Goal: Task Accomplishment & Management: Manage account settings

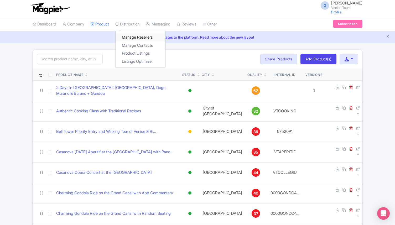
click at [134, 37] on link "Manage Resellers" at bounding box center [140, 37] width 50 height 8
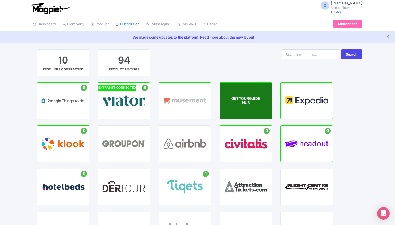
click at [242, 105] on div "GETYOURGUIDE HUB" at bounding box center [246, 101] width 52 height 36
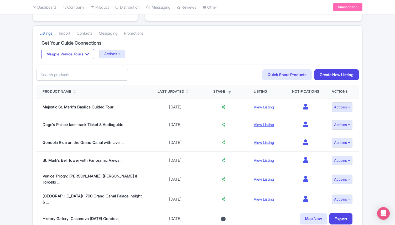
scroll to position [96, 0]
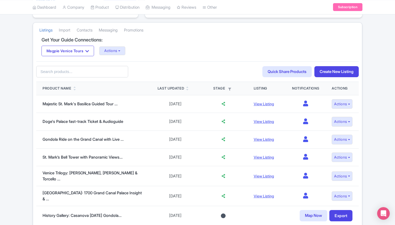
click at [73, 74] on input "text" at bounding box center [82, 72] width 92 height 12
type input "private gondola"
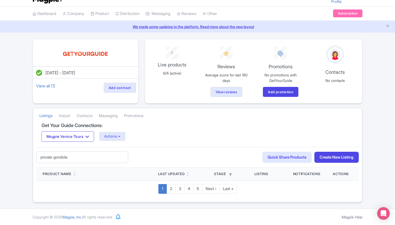
drag, startPoint x: 78, startPoint y: 159, endPoint x: 13, endPoint y: 158, distance: 64.8
click at [12, 158] on div "Jul 17, 2025 - Jul 17, 2026 View all (1) Add contract 6 Live products 6/6 (acti…" at bounding box center [197, 120] width 395 height 163
click at [170, 154] on div "79e64208-afba-4385-a53d-813c9decccde Search Quick Share Products Create New Lis…" at bounding box center [197, 157] width 322 height 21
click at [98, 157] on input "text" at bounding box center [82, 157] width 92 height 12
click at [152, 157] on div "79e64208-afba-4385-a53d-813c9decccde Search Quick Share Products Create New Lis…" at bounding box center [197, 157] width 322 height 21
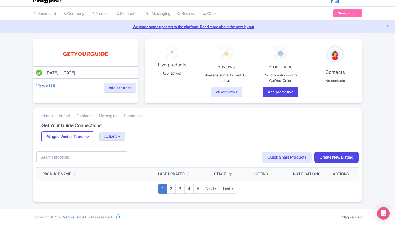
click at [82, 157] on input "text" at bounding box center [82, 157] width 92 height 12
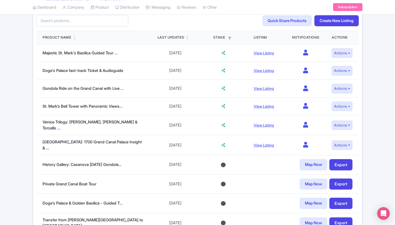
scroll to position [153, 0]
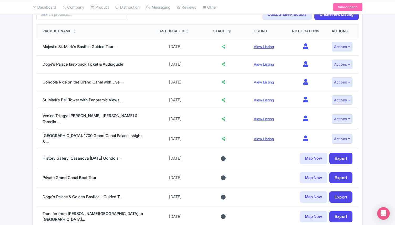
click at [75, 31] on icon at bounding box center [74, 32] width 2 height 3
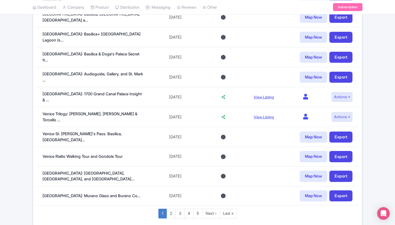
scroll to position [393, 0]
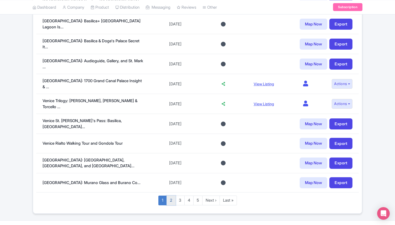
click at [170, 195] on link "2" at bounding box center [170, 200] width 9 height 10
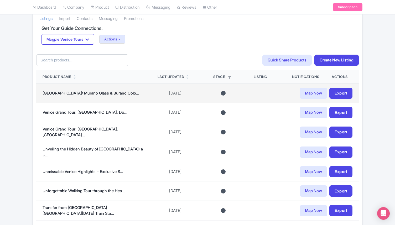
scroll to position [103, 0]
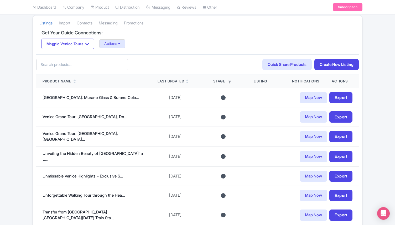
click at [44, 66] on input "text" at bounding box center [82, 65] width 92 height 12
paste input "Private Gondola Ride"
type input "Private Gondola Ride"
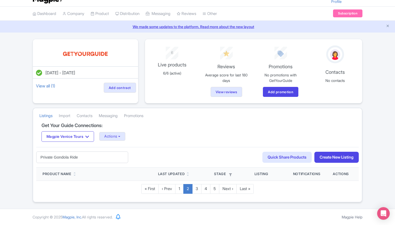
drag, startPoint x: 79, startPoint y: 160, endPoint x: 17, endPoint y: 156, distance: 62.3
click at [18, 156] on div "Jul 17, 2025 - Jul 17, 2026 View all (1) Add contract 6 Live products 6/6 (acti…" at bounding box center [197, 120] width 395 height 163
click at [62, 159] on input "text" at bounding box center [82, 157] width 92 height 12
paste input "[GEOGRAPHIC_DATA]: Private Gondola Ride along [GEOGRAPHIC_DATA]"
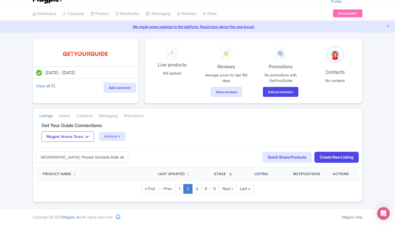
click at [124, 158] on input "[GEOGRAPHIC_DATA]: Private Gondola Ride along [GEOGRAPHIC_DATA]" at bounding box center [82, 157] width 92 height 12
drag, startPoint x: 125, startPoint y: 157, endPoint x: 90, endPoint y: 158, distance: 34.6
click at [91, 158] on input "Venice: Private Gondola Ride along Grand Canal" at bounding box center [82, 157] width 92 height 12
type input "Venice: Private Gondola Ride"
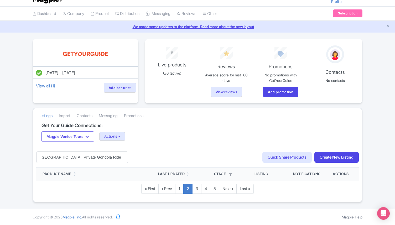
click at [165, 157] on div "Venice: Private Gondola Ride 79e64208-afba-4385-a53d-813c9decccde Search Quick …" at bounding box center [197, 157] width 322 height 21
click at [97, 158] on input "Venice: Private Gondola Ride" at bounding box center [82, 157] width 92 height 12
click at [91, 158] on input "Venice: Private Gondola Ride" at bounding box center [82, 157] width 92 height 12
drag, startPoint x: 116, startPoint y: 159, endPoint x: 12, endPoint y: 157, distance: 104.2
click at [12, 157] on div "Jul 17, 2025 - Jul 17, 2026 View all (1) Add contract 6 Live products 6/6 (acti…" at bounding box center [197, 120] width 395 height 163
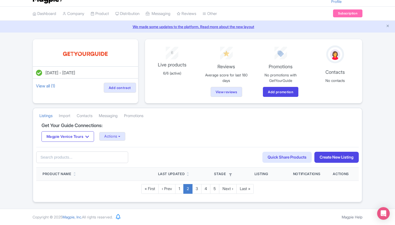
click at [179, 194] on div "Get Your Guide Connections: Magpie Venice Tours Magpie Venice Tours Actions Upd…" at bounding box center [197, 162] width 322 height 79
click at [179, 191] on link "1" at bounding box center [179, 189] width 8 height 10
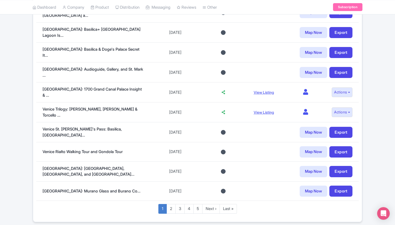
scroll to position [385, 0]
click at [171, 204] on link "2" at bounding box center [170, 209] width 9 height 10
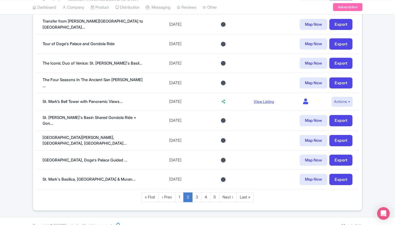
scroll to position [395, 0]
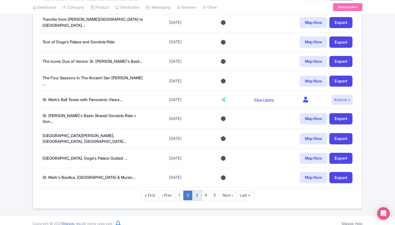
click at [197, 190] on link "3" at bounding box center [196, 195] width 9 height 10
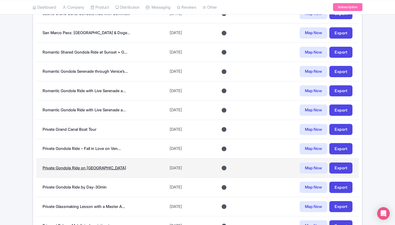
scroll to position [300, 0]
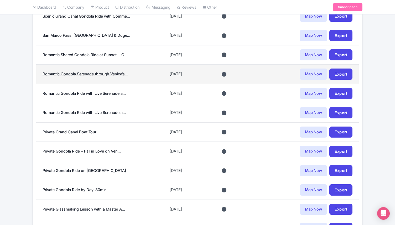
click at [76, 72] on link "Romantic Gondola Serenade through Venice’s..." at bounding box center [85, 73] width 85 height 5
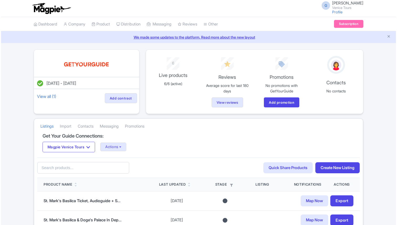
scroll to position [300, 0]
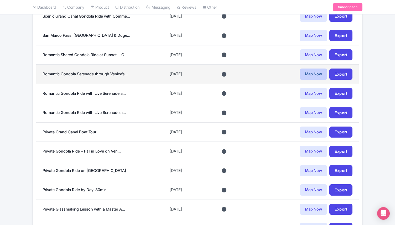
click at [311, 76] on link "Map Now" at bounding box center [313, 73] width 28 height 11
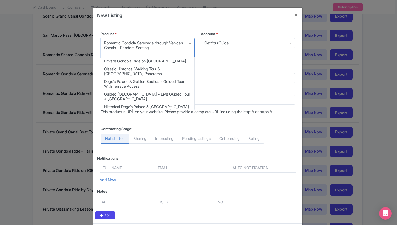
scroll to position [650, 0]
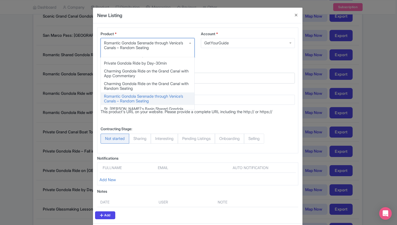
click at [154, 47] on div "Romantic Gondola Serenade through Venice’s Canals – Random Seating" at bounding box center [147, 45] width 87 height 9
click at [228, 82] on div "Mapping to reseller platform Select a product to map Venice: St Mark's Basilica…" at bounding box center [197, 92] width 200 height 53
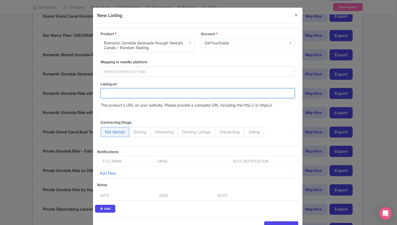
click at [119, 92] on input "Listing url" at bounding box center [197, 93] width 194 height 10
paste input "https://www.getyourguide.com/venice-l35/venice-romantic-shared-gondola-serenade…"
type input "https://www.getyourguide.com/venice-l35/venice-romantic-shared-gondola-serenade…"
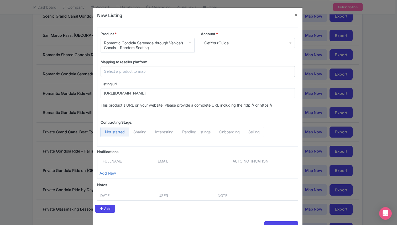
scroll to position [0, 0]
click at [125, 72] on input "text" at bounding box center [194, 71] width 181 height 6
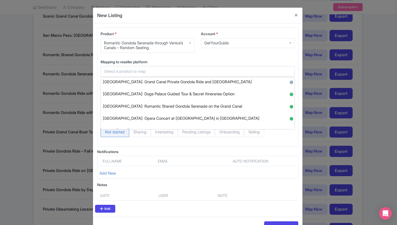
scroll to position [269, 0]
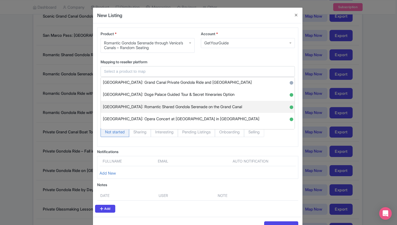
click at [188, 109] on span "Venice: Romantic Shared Gondola Serenade on the Grand Canal" at bounding box center [172, 107] width 139 height 8
type input "Venice: Romantic Shared Gondola Serenade on the Grand Canal"
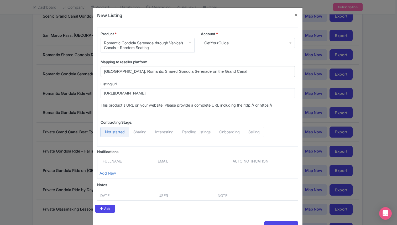
click at [264, 133] on span "Selling" at bounding box center [254, 132] width 20 height 10
click at [249, 132] on input "Selling" at bounding box center [246, 129] width 5 height 5
radio input "true"
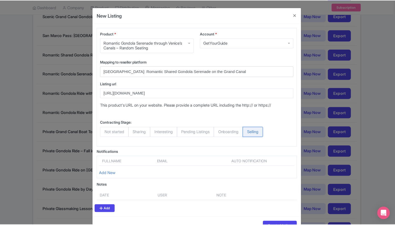
scroll to position [18, 0]
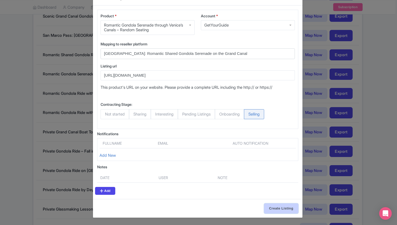
click at [278, 205] on input "Create Listing" at bounding box center [281, 208] width 34 height 10
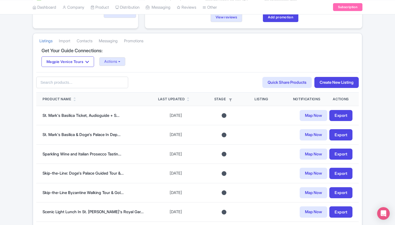
scroll to position [12, 0]
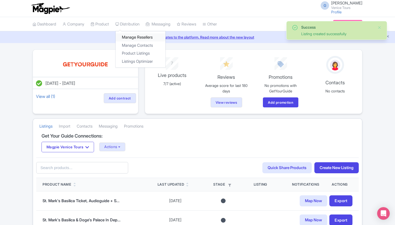
click at [133, 36] on link "Manage Resellers" at bounding box center [140, 37] width 50 height 8
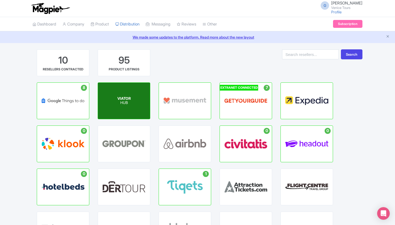
click at [122, 98] on span "VIATOR" at bounding box center [123, 98] width 13 height 4
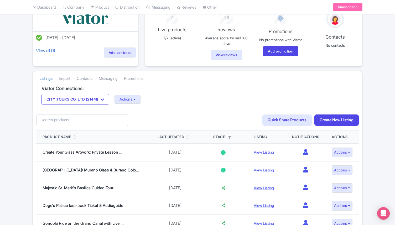
scroll to position [13, 0]
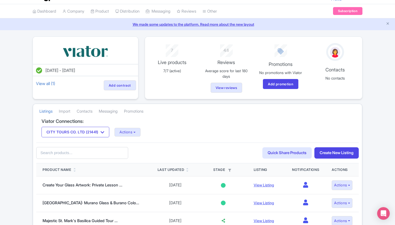
click at [57, 154] on input "text" at bounding box center [82, 153] width 92 height 12
paste input "Grand Canal Romantic Gondola Serenade in [GEOGRAPHIC_DATA]"
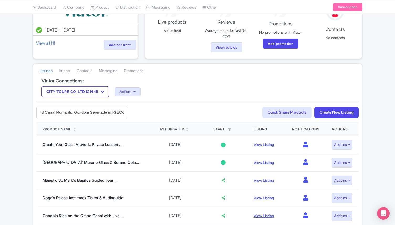
type input "Grand Canal Romantic Gondola Serenade in [GEOGRAPHIC_DATA]"
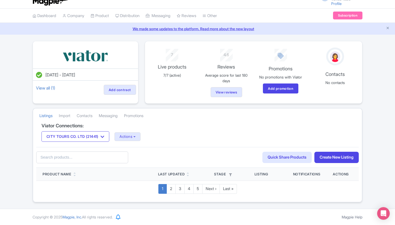
scroll to position [0, 0]
click at [108, 160] on input "text" at bounding box center [82, 157] width 92 height 12
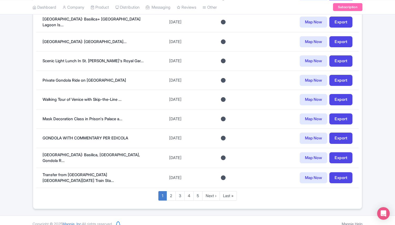
scroll to position [383, 0]
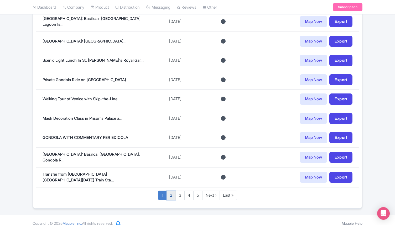
click at [172, 190] on link "2" at bounding box center [170, 195] width 9 height 10
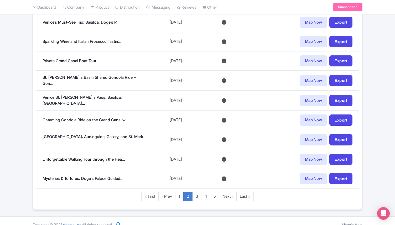
scroll to position [394, 0]
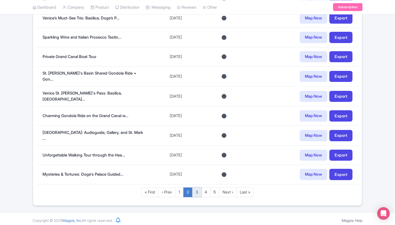
click at [200, 192] on link "3" at bounding box center [196, 192] width 9 height 10
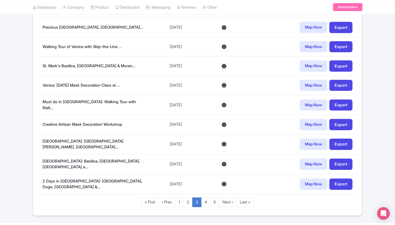
scroll to position [386, 0]
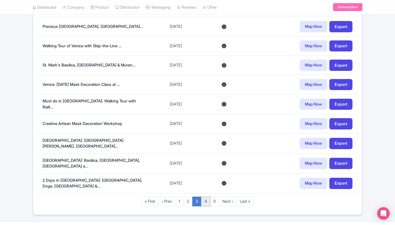
click at [207, 199] on link "4" at bounding box center [205, 201] width 9 height 10
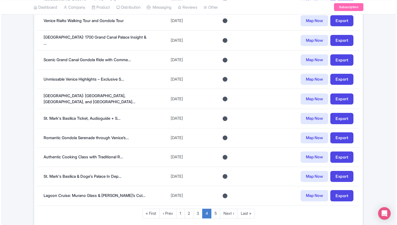
scroll to position [374, 0]
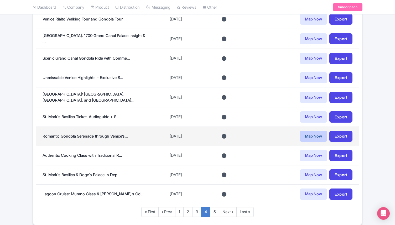
click at [302, 132] on link "Map Now" at bounding box center [313, 136] width 28 height 11
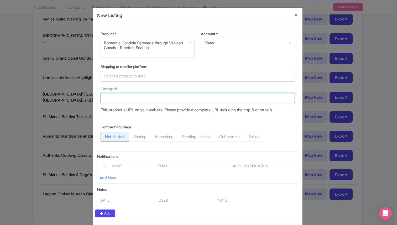
click at [123, 95] on input "Listing url" at bounding box center [197, 98] width 194 height 10
paste input "https://www.viator.com/tours/Venice/Gondola-Serenade/d522-21441P17"
type input "https://www.viator.com/tours/Venice/Gondola-Serenade/d522-21441P17"
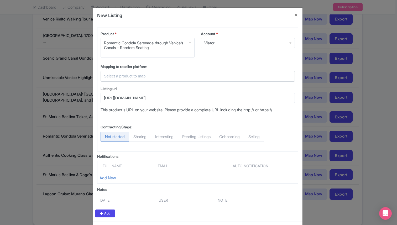
click at [260, 139] on span "Selling" at bounding box center [254, 137] width 20 height 10
click at [249, 137] on input "Selling" at bounding box center [246, 134] width 5 height 5
radio input "true"
click at [167, 76] on input "text" at bounding box center [194, 76] width 181 height 6
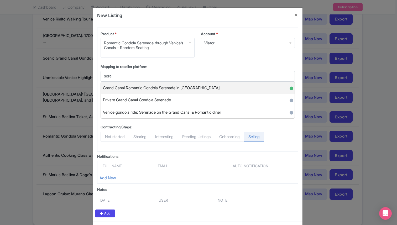
click at [192, 87] on span "Grand Canal Romantic Gondola Serenade in Venice" at bounding box center [161, 88] width 117 height 8
type input "Grand Canal Romantic Gondola Serenade in Venice"
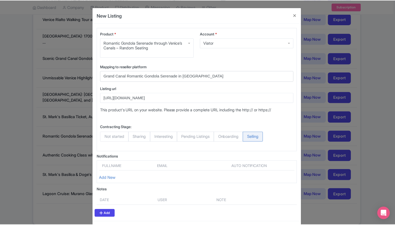
scroll to position [23, 0]
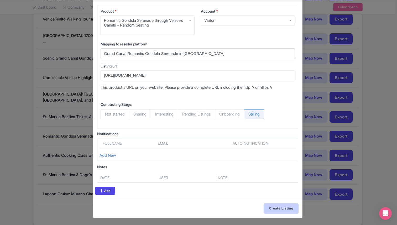
click at [280, 206] on input "Create Listing" at bounding box center [281, 208] width 34 height 10
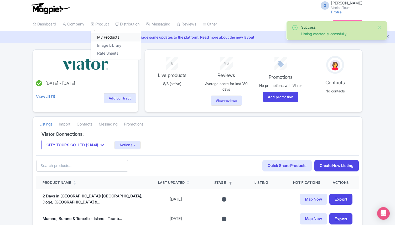
click at [115, 36] on link "My Products" at bounding box center [116, 37] width 50 height 8
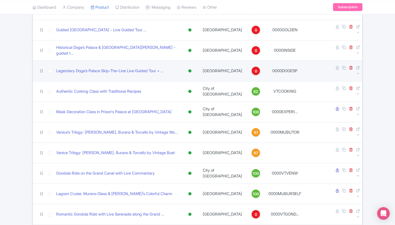
scroll to position [103, 0]
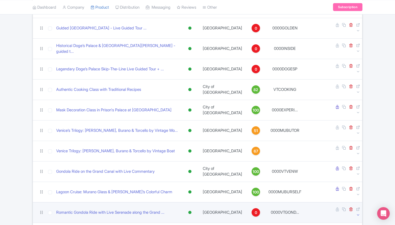
click at [358, 213] on icon at bounding box center [358, 215] width 4 height 4
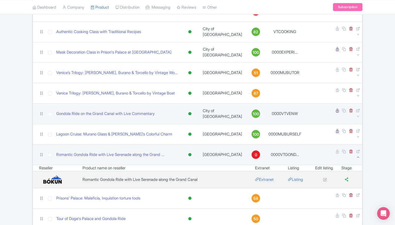
scroll to position [167, 0]
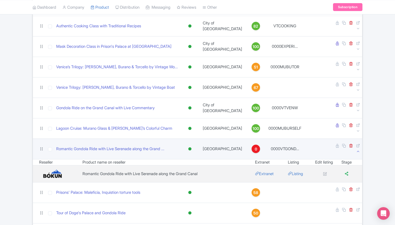
click at [356, 149] on icon at bounding box center [358, 151] width 4 height 4
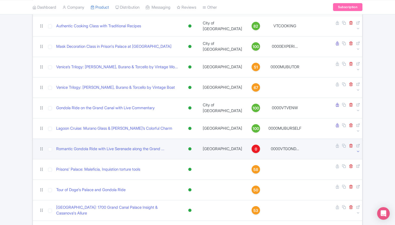
click at [356, 149] on icon at bounding box center [358, 151] width 4 height 4
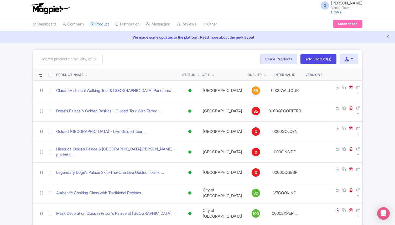
scroll to position [167, 0]
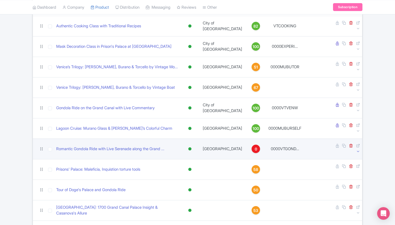
click at [358, 149] on icon at bounding box center [358, 151] width 4 height 4
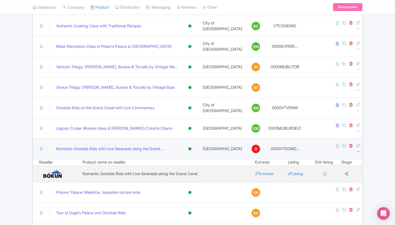
click at [358, 149] on icon at bounding box center [358, 151] width 4 height 4
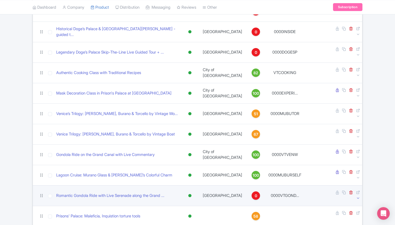
scroll to position [0, 0]
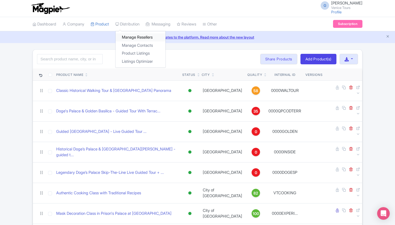
click at [146, 37] on link "Manage Resellers" at bounding box center [140, 37] width 50 height 8
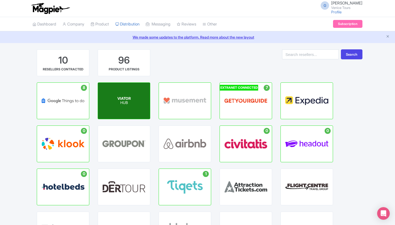
click at [133, 100] on div "VIATOR HUB" at bounding box center [124, 101] width 52 height 36
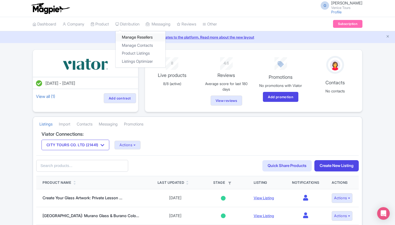
click at [137, 35] on link "Manage Resellers" at bounding box center [140, 37] width 50 height 8
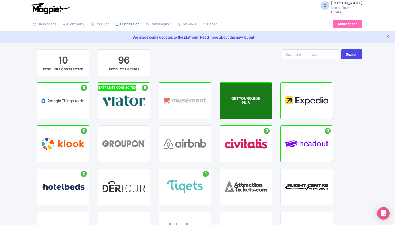
click at [249, 92] on div "GETYOURGUIDE HUB" at bounding box center [246, 101] width 52 height 36
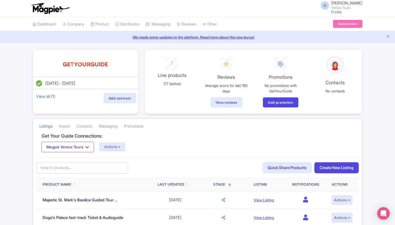
click at [81, 169] on input "text" at bounding box center [82, 168] width 92 height 12
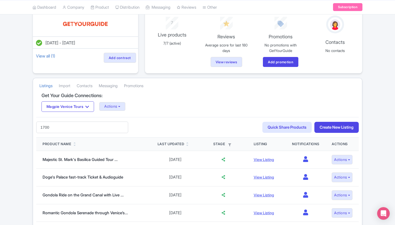
type input "1700"
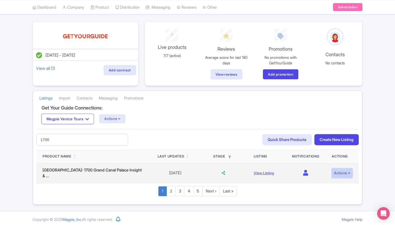
click at [341, 176] on button "Actions" at bounding box center [341, 173] width 21 height 10
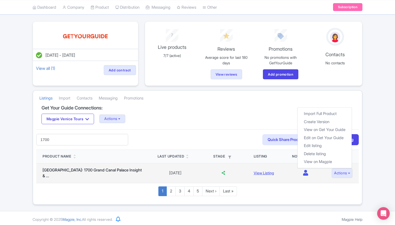
click at [221, 175] on td at bounding box center [223, 173] width 48 height 20
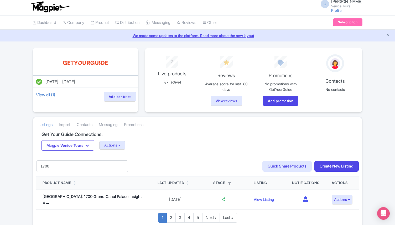
scroll to position [0, 0]
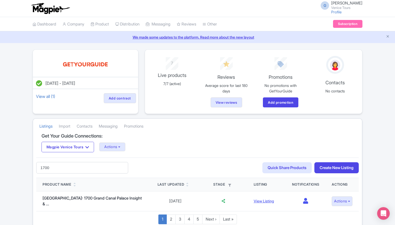
drag, startPoint x: 62, startPoint y: 168, endPoint x: 19, endPoint y: 168, distance: 43.6
click at [19, 168] on div "Jul 17, 2025 - Jul 17, 2026 View all (1) Add contract 7 Live products 7/7 (acti…" at bounding box center [197, 140] width 395 height 183
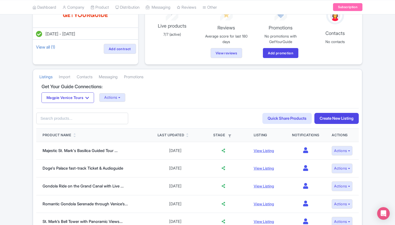
scroll to position [29, 0]
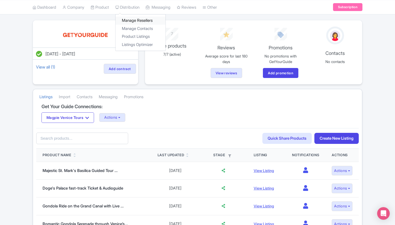
click at [143, 21] on link "Manage Resellers" at bounding box center [140, 21] width 50 height 8
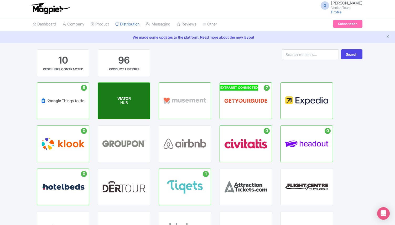
click at [137, 92] on div "VIATOR HUB" at bounding box center [124, 101] width 52 height 36
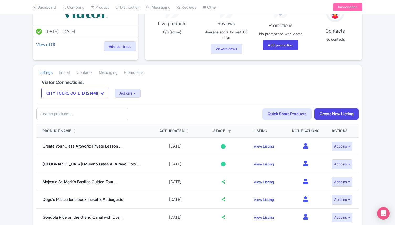
scroll to position [17, 0]
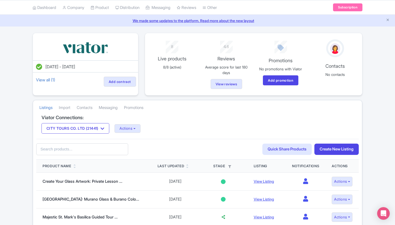
click at [65, 149] on input "text" at bounding box center [82, 149] width 92 height 12
type input "1700"
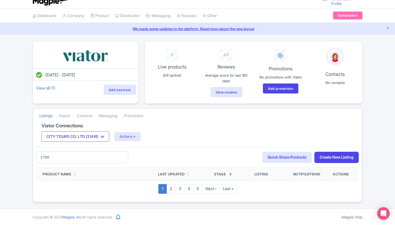
drag, startPoint x: 53, startPoint y: 156, endPoint x: 24, endPoint y: 155, distance: 28.3
click at [25, 155] on div "Jul 22, 2025 - Jul 22, 2026 View all (1) Add contract 8 Live products 8/8 (acti…" at bounding box center [197, 121] width 395 height 161
type input "1700s"
click at [88, 157] on input "1700s" at bounding box center [82, 157] width 92 height 12
drag, startPoint x: 88, startPoint y: 157, endPoint x: 35, endPoint y: 157, distance: 53.8
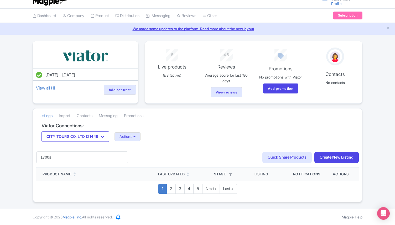
click at [35, 157] on div "Viator Connections: CITY TOURS CO. LTD (21441) CITY TOURS CO. LTD (21441) Actio…" at bounding box center [197, 162] width 328 height 79
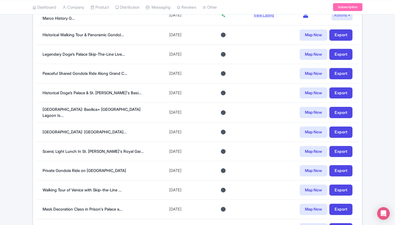
scroll to position [382, 0]
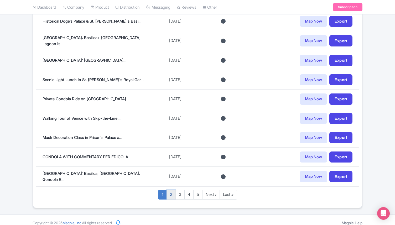
click at [169, 190] on link "2" at bounding box center [170, 195] width 9 height 10
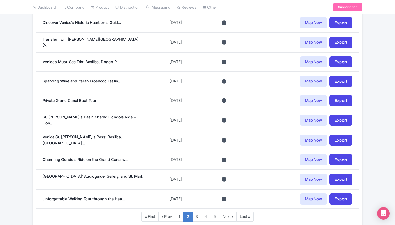
scroll to position [373, 0]
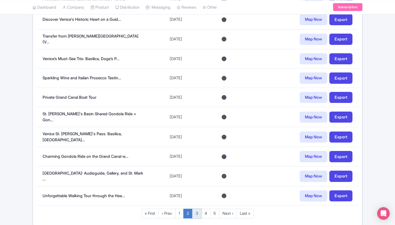
click at [199, 209] on link "3" at bounding box center [196, 214] width 9 height 10
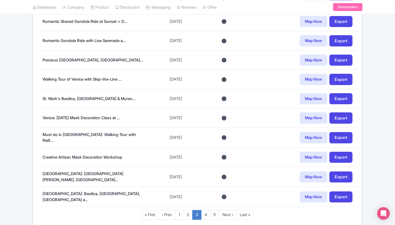
scroll to position [394, 0]
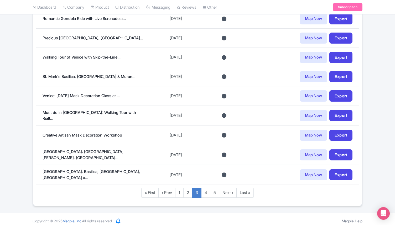
click at [206, 190] on link "4" at bounding box center [205, 193] width 9 height 10
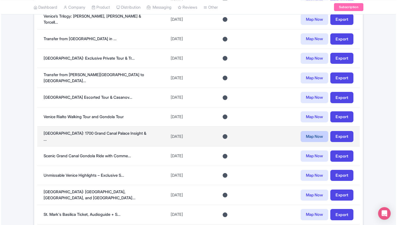
scroll to position [306, 0]
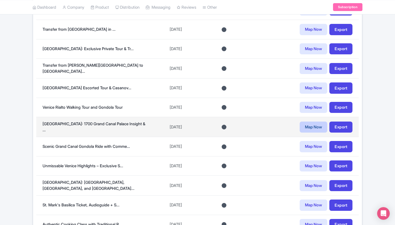
click at [312, 125] on link "Map Now" at bounding box center [313, 126] width 28 height 11
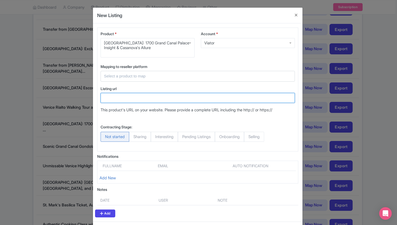
click at [125, 97] on input "Listing url" at bounding box center [197, 98] width 194 height 10
paste input "https://www.viator.com/tours/Venice/Venice-1700s-Grand-Canal-Palace-and-the-All…"
type input "https://www.viator.com/tours/Venice/Venice-1700s-Grand-Canal-Palace-and-the-All…"
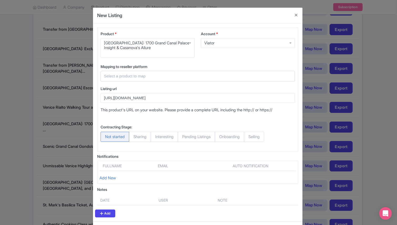
scroll to position [0, 0]
click at [258, 138] on span "Selling" at bounding box center [254, 137] width 20 height 10
click at [249, 137] on input "Selling" at bounding box center [246, 134] width 5 height 5
radio input "true"
click at [146, 76] on input "text" at bounding box center [194, 76] width 181 height 6
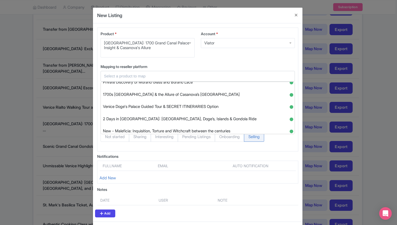
scroll to position [1239, 0]
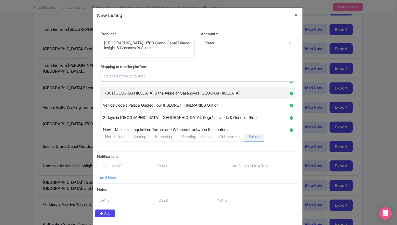
click at [193, 93] on span "1700s Grand Canal Palace & the Allure of Casanova’s Venice" at bounding box center [171, 93] width 137 height 8
type input "1700s Grand Canal Palace & the Allure of Casanova’s Venice"
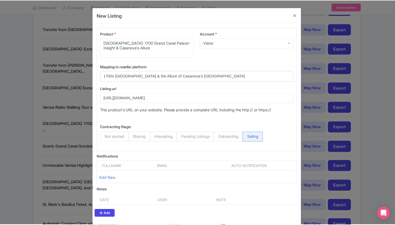
scroll to position [23, 0]
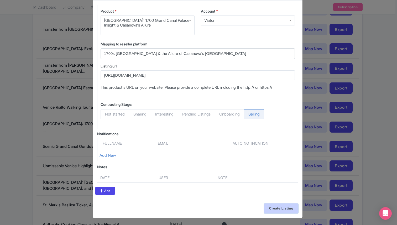
click at [278, 205] on input "Create Listing" at bounding box center [281, 208] width 34 height 10
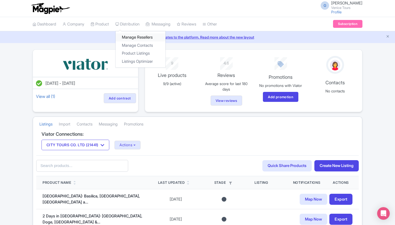
click at [140, 38] on link "Manage Resellers" at bounding box center [140, 37] width 50 height 8
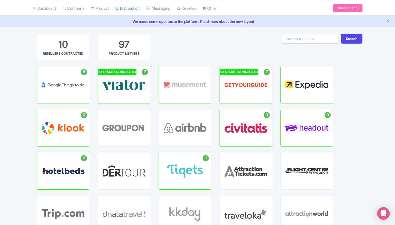
scroll to position [34, 0]
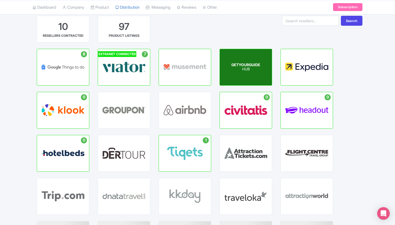
click at [236, 73] on div "GETYOURGUIDE HUB" at bounding box center [246, 67] width 52 height 36
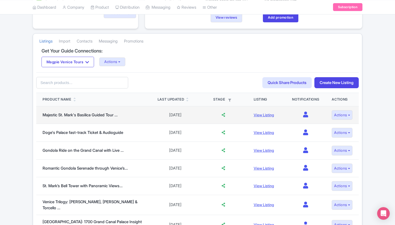
scroll to position [86, 0]
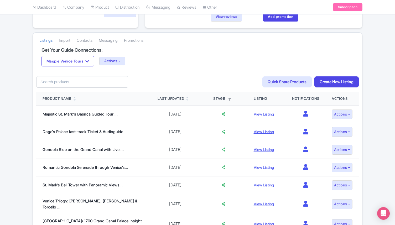
click at [78, 85] on input "text" at bounding box center [82, 82] width 92 height 12
type input "prisons"
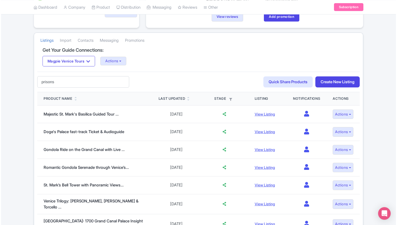
scroll to position [30, 0]
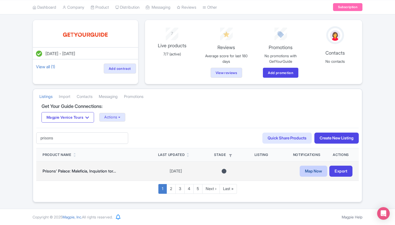
click at [306, 172] on link "Map Now" at bounding box center [313, 171] width 28 height 11
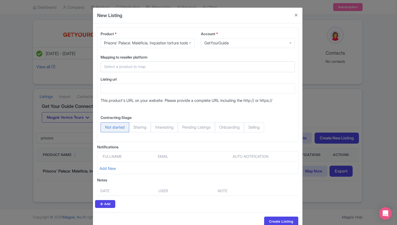
click at [136, 70] on input "text" at bounding box center [194, 67] width 181 height 6
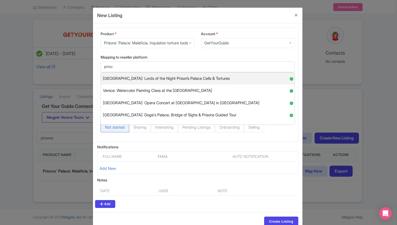
click at [165, 85] on div "[GEOGRAPHIC_DATA]: Lords of the Night Prison’s Palace Cells & Tortures ●" at bounding box center [198, 78] width 194 height 12
type input "[GEOGRAPHIC_DATA]: Lords of the Night Prison’s Palace Cells & Tortures"
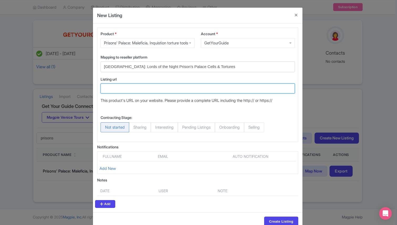
click at [125, 93] on input "Listing url" at bounding box center [197, 88] width 194 height 10
paste input "[URL][DOMAIN_NAME]"
type input "[URL][DOMAIN_NAME]"
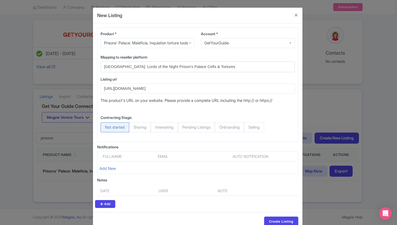
click at [257, 132] on span "Selling" at bounding box center [254, 127] width 20 height 10
click at [249, 128] on input "Selling" at bounding box center [246, 124] width 5 height 5
radio input "true"
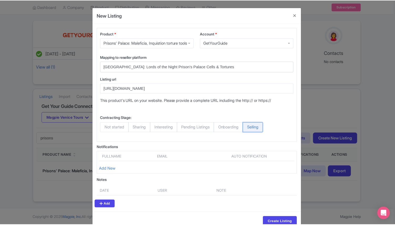
scroll to position [23, 0]
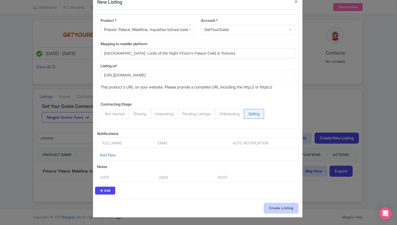
click at [276, 208] on input "Create Listing" at bounding box center [281, 208] width 34 height 10
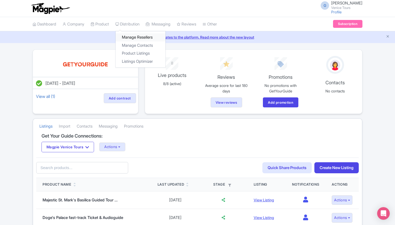
click at [137, 35] on link "Manage Resellers" at bounding box center [140, 37] width 50 height 8
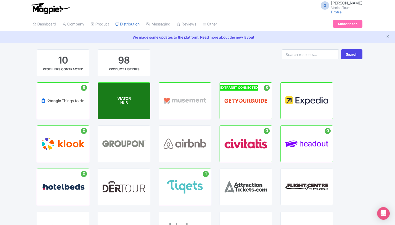
click at [131, 92] on div "VIATOR HUB" at bounding box center [124, 101] width 52 height 36
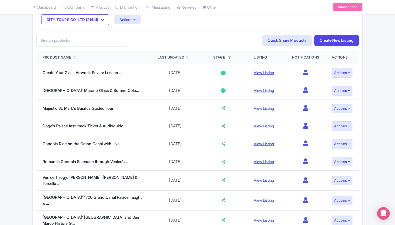
scroll to position [118, 0]
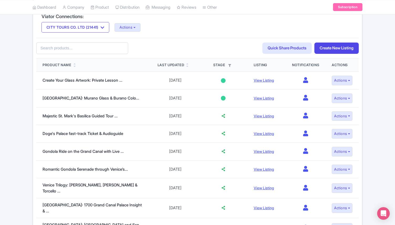
click at [82, 48] on input "text" at bounding box center [82, 48] width 92 height 12
type input "prisons"
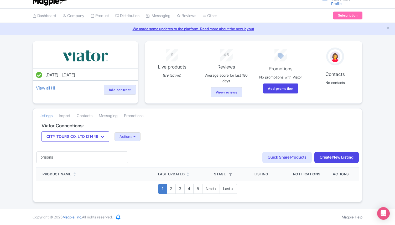
scroll to position [8, 0]
drag, startPoint x: 56, startPoint y: 157, endPoint x: 31, endPoint y: 155, distance: 25.0
click at [31, 155] on div "Jul 22, 2025 - Jul 22, 2026 View all (1) Add contract 9 Live products 9/9 (acti…" at bounding box center [197, 121] width 336 height 161
click at [122, 161] on input "text" at bounding box center [82, 157] width 92 height 12
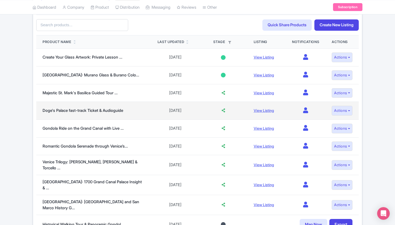
scroll to position [111, 0]
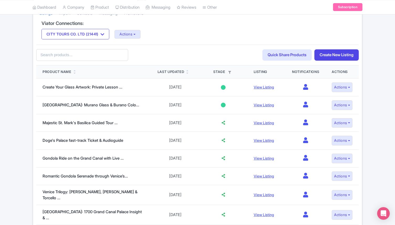
click at [75, 72] on icon at bounding box center [74, 72] width 2 height 3
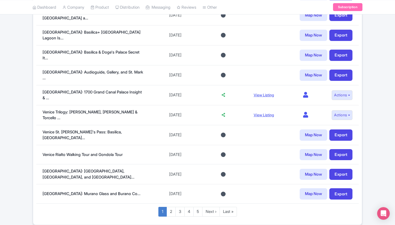
scroll to position [390, 0]
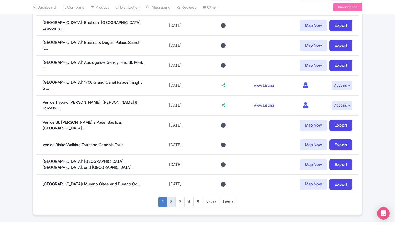
click at [171, 197] on link "2" at bounding box center [170, 202] width 9 height 10
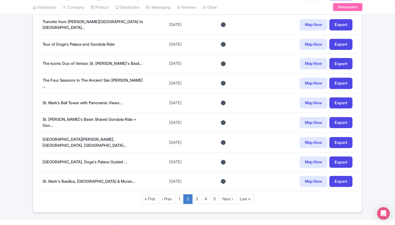
scroll to position [389, 0]
click at [195, 194] on link "3" at bounding box center [196, 199] width 9 height 10
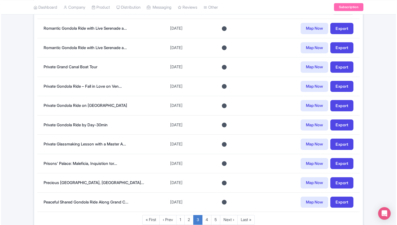
scroll to position [365, 0]
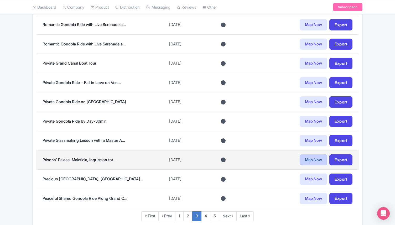
click at [303, 164] on link "Map Now" at bounding box center [313, 159] width 28 height 11
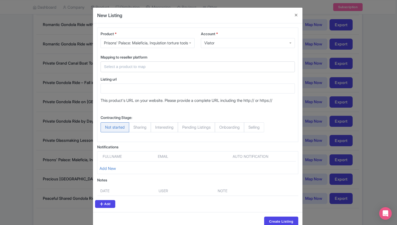
click at [143, 71] on div at bounding box center [197, 66] width 194 height 11
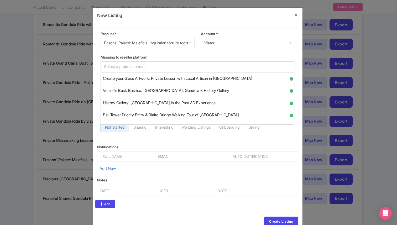
click at [135, 70] on input "text" at bounding box center [194, 67] width 181 height 6
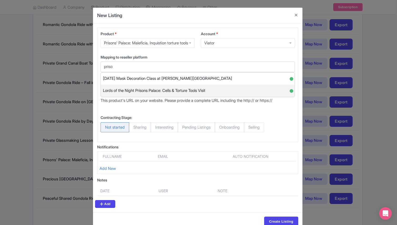
click at [154, 95] on span "Lords of the Night Prisons Palace: Cells & Torture Tools Visit" at bounding box center [154, 91] width 102 height 8
type input "Lords of the Night Prisons Palace: Cells & Torture Tools Visit"
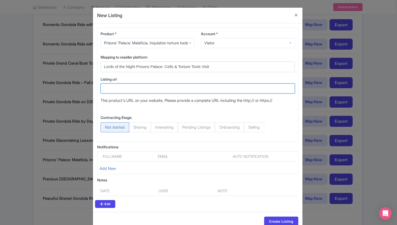
click at [123, 93] on input "Listing url" at bounding box center [197, 88] width 194 height 10
paste input "https://www.viator.com/tours/Venice/Secret-itinerary-of-1500s-prisons-of-Doges-…"
type input "https://www.viator.com/tours/Venice/Secret-itinerary-of-1500s-prisons-of-Doges-…"
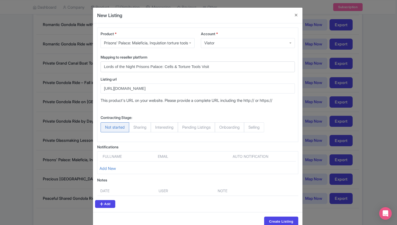
click at [262, 132] on span "Selling" at bounding box center [254, 127] width 20 height 10
click at [249, 128] on input "Selling" at bounding box center [246, 124] width 5 height 5
radio input "true"
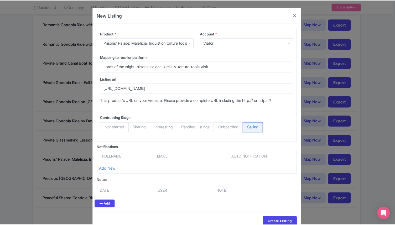
scroll to position [23, 0]
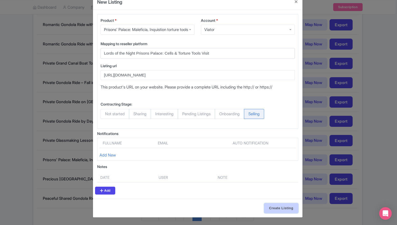
click at [278, 210] on input "Create Listing" at bounding box center [281, 208] width 34 height 10
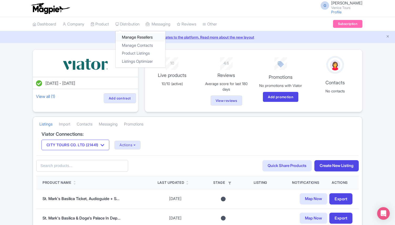
click at [137, 35] on link "Manage Resellers" at bounding box center [140, 37] width 50 height 8
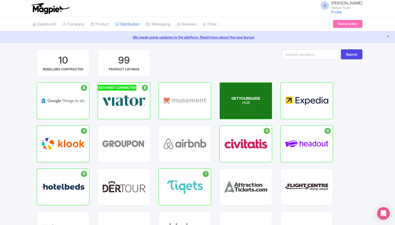
click at [255, 99] on span "GETYOURGUIDE" at bounding box center [245, 98] width 29 height 4
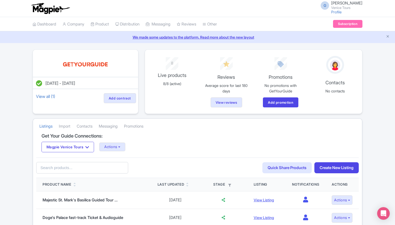
click at [71, 171] on input "text" at bounding box center [82, 168] width 92 height 12
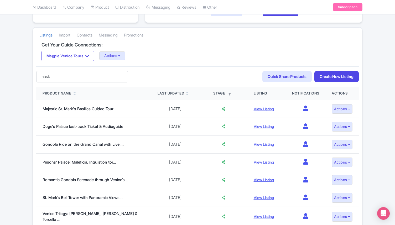
scroll to position [90, 0]
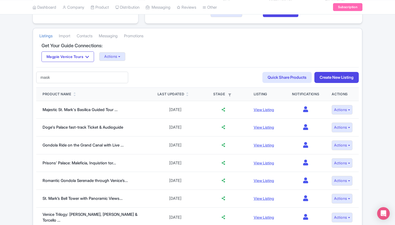
type input "mask"
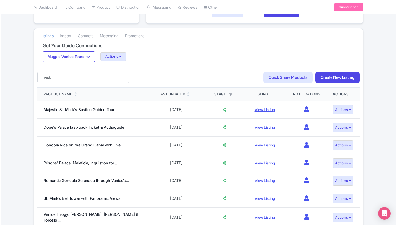
scroll to position [30, 0]
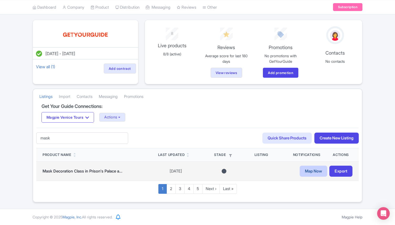
click at [312, 174] on link "Map Now" at bounding box center [313, 171] width 28 height 11
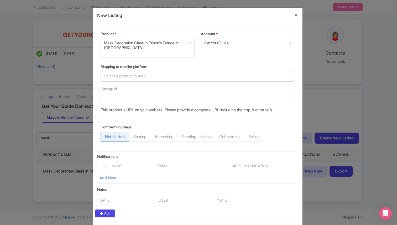
click at [129, 72] on div at bounding box center [197, 76] width 194 height 11
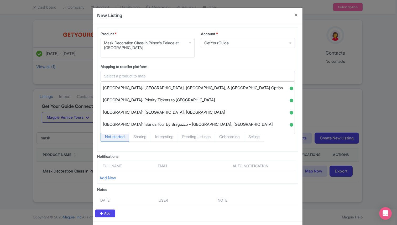
click at [130, 77] on input "text" at bounding box center [194, 76] width 181 height 6
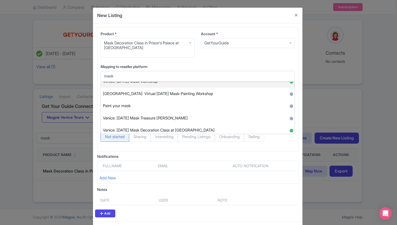
scroll to position [21, 0]
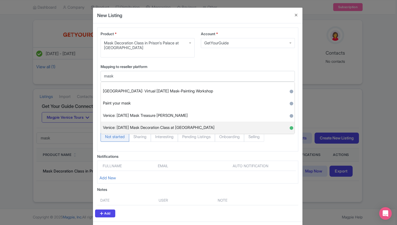
click at [161, 124] on span "Venice: [DATE] Mask Decoration Class at [GEOGRAPHIC_DATA]" at bounding box center [158, 128] width 111 height 8
type input "Venice: [DATE] Mask Decoration Class at [GEOGRAPHIC_DATA]"
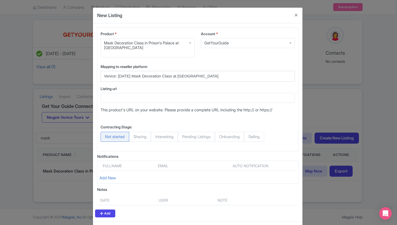
click at [256, 136] on span "Selling" at bounding box center [254, 137] width 20 height 10
click at [249, 136] on input "Selling" at bounding box center [246, 134] width 5 height 5
radio input "true"
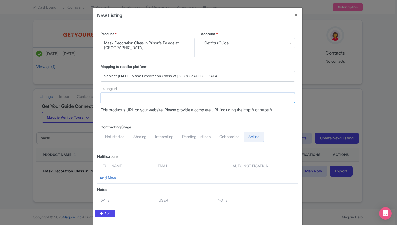
click at [131, 97] on input "Listing url" at bounding box center [197, 98] width 194 height 10
paste input "https://www.getyourguide.com/venice-l35/venice-carnival-mask-decoration-class-a…"
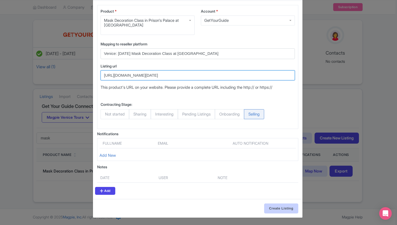
type input "https://www.getyourguide.com/venice-l35/venice-carnival-mask-decoration-class-a…"
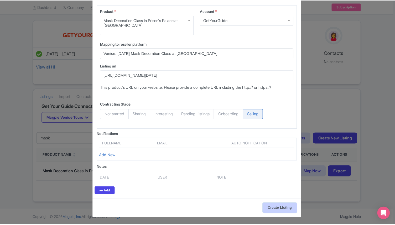
scroll to position [0, 0]
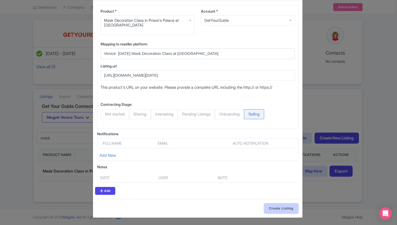
click at [273, 210] on input "Create Listing" at bounding box center [281, 208] width 34 height 10
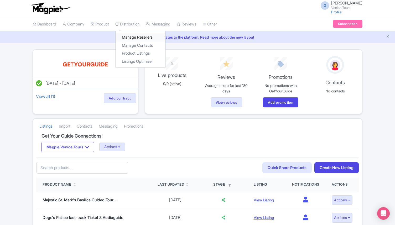
click at [135, 37] on link "Manage Resellers" at bounding box center [140, 37] width 50 height 8
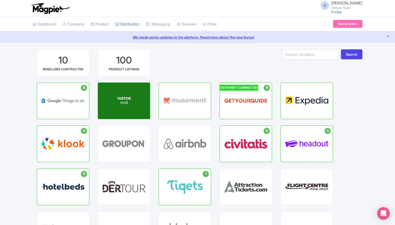
click at [126, 101] on p "HUB" at bounding box center [123, 103] width 13 height 4
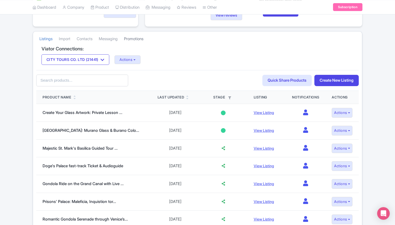
scroll to position [88, 0]
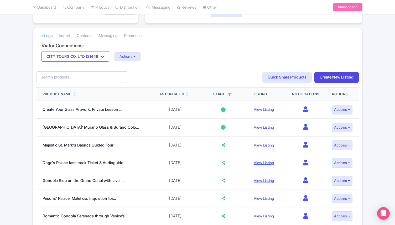
click at [70, 74] on input "text" at bounding box center [82, 77] width 92 height 12
type input "mask"
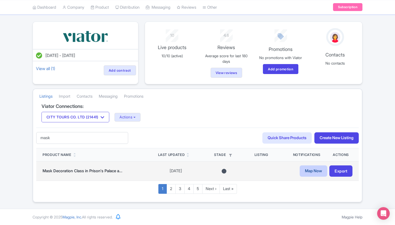
click at [302, 172] on link "Map Now" at bounding box center [313, 170] width 28 height 11
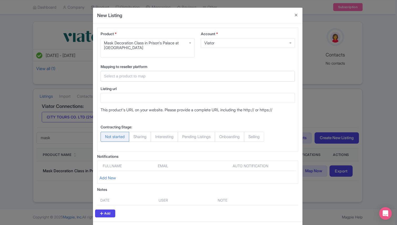
click at [147, 73] on div at bounding box center [197, 76] width 194 height 11
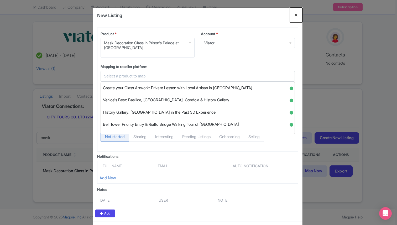
click at [294, 14] on button "Close" at bounding box center [296, 15] width 13 height 15
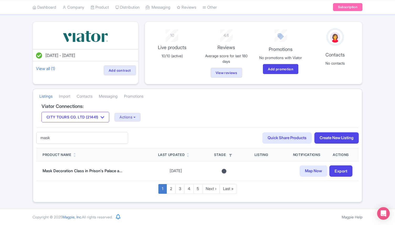
drag, startPoint x: 51, startPoint y: 140, endPoint x: 28, endPoint y: 140, distance: 23.1
click at [28, 140] on div "[DATE] - [DATE] View all (1) Add contract 10 Live products 10/10 (active) 4.6 R…" at bounding box center [197, 112] width 395 height 181
click at [59, 137] on input "text" at bounding box center [82, 138] width 92 height 12
click at [155, 131] on div "60fed109-d2d0-4788-ae14-046177786b37 Search Quick Share Products Create New Lis…" at bounding box center [197, 138] width 322 height 21
click at [171, 189] on link "2" at bounding box center [170, 189] width 9 height 10
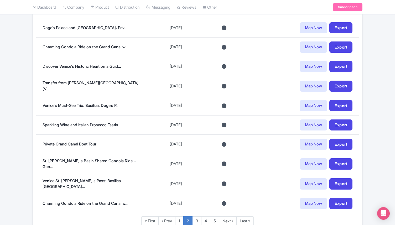
scroll to position [371, 0]
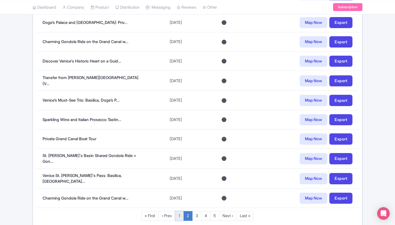
click at [182, 213] on link "1" at bounding box center [179, 216] width 8 height 10
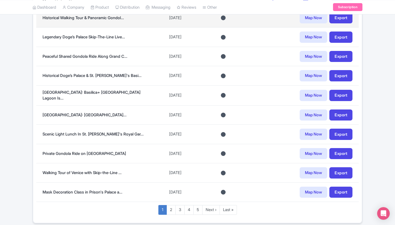
scroll to position [369, 0]
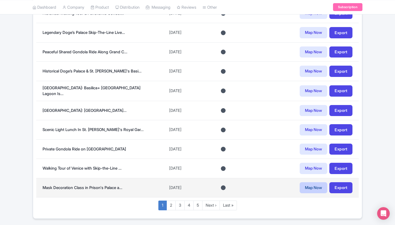
click at [305, 182] on link "Map Now" at bounding box center [313, 187] width 28 height 11
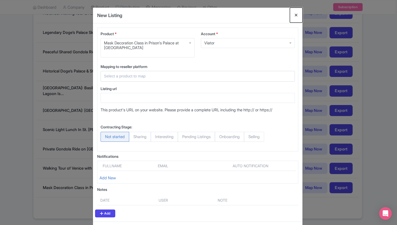
click at [296, 15] on button "Close" at bounding box center [296, 15] width 13 height 15
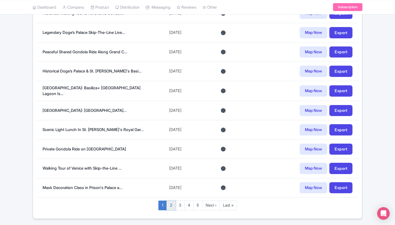
click at [173, 200] on link "2" at bounding box center [170, 205] width 9 height 10
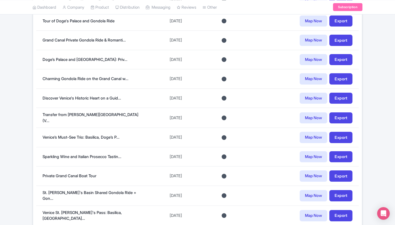
scroll to position [373, 0]
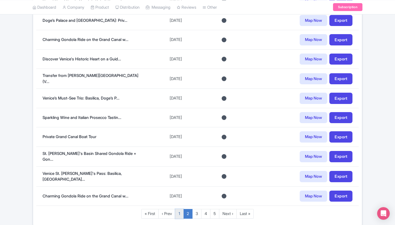
click at [180, 210] on link "1" at bounding box center [179, 214] width 8 height 10
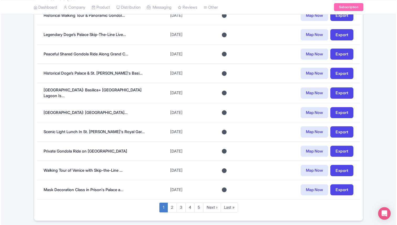
scroll to position [379, 0]
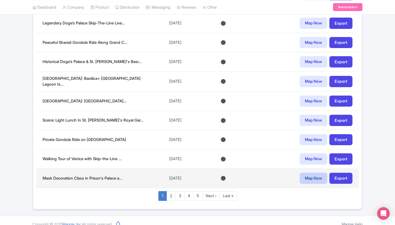
click at [306, 173] on link "Map Now" at bounding box center [313, 178] width 28 height 11
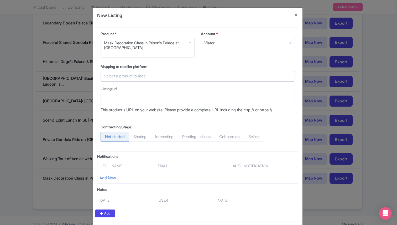
click at [134, 73] on div at bounding box center [197, 76] width 194 height 11
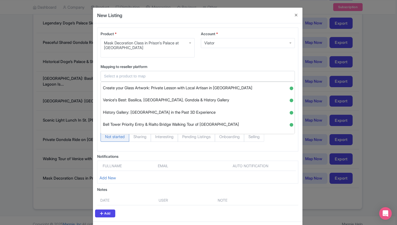
click at [130, 76] on input "text" at bounding box center [194, 76] width 181 height 6
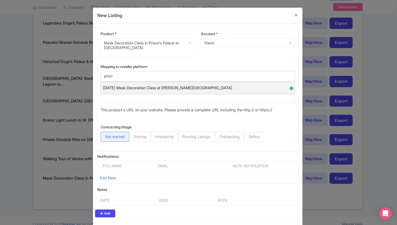
click at [162, 87] on span "[DATE] Mask Decoration Class at [PERSON_NAME][GEOGRAPHIC_DATA]" at bounding box center [167, 88] width 129 height 8
type input "[DATE] Mask Decoration Class at [PERSON_NAME][GEOGRAPHIC_DATA]"
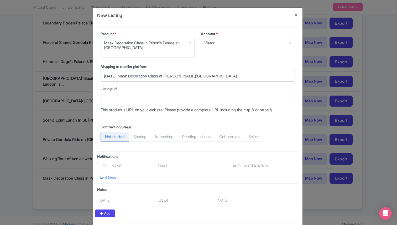
click at [260, 137] on span "Selling" at bounding box center [254, 137] width 20 height 10
click at [249, 137] on input "Selling" at bounding box center [246, 134] width 5 height 5
radio input "true"
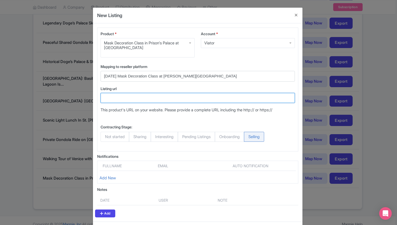
click at [119, 96] on input "Listing url" at bounding box center [197, 98] width 194 height 10
paste input "[URL][DOMAIN_NAME]"
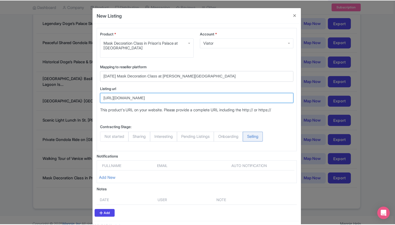
scroll to position [23, 0]
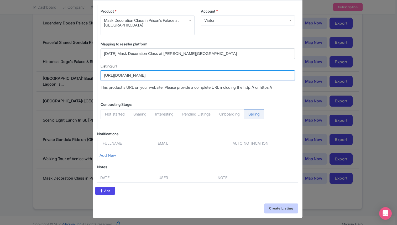
type input "https://www.viator.com/tours/Venice/Glassblowing-Class-in-Venice/d522-21441P46"
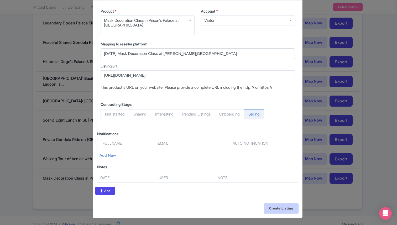
click at [276, 205] on input "Create Listing" at bounding box center [281, 208] width 34 height 10
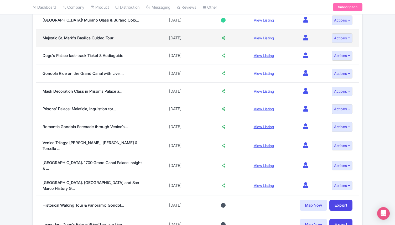
scroll to position [195, 0]
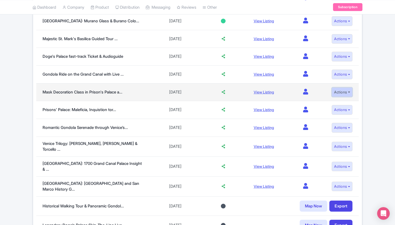
click at [342, 90] on button "Actions" at bounding box center [341, 92] width 21 height 10
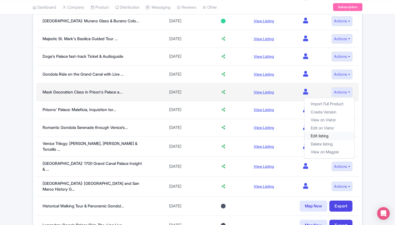
click at [325, 138] on link "Edit listing" at bounding box center [329, 136] width 50 height 8
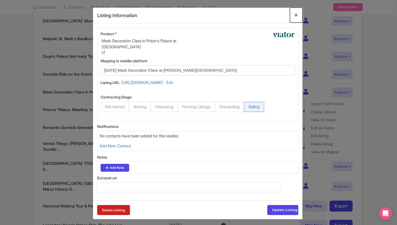
click at [297, 12] on button "Close" at bounding box center [296, 15] width 13 height 15
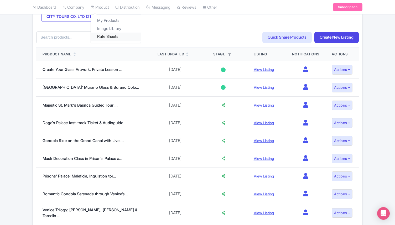
scroll to position [0, 0]
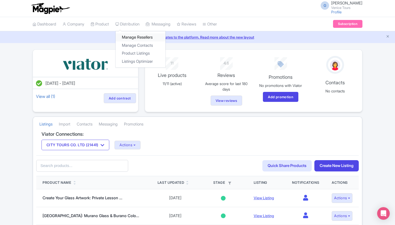
click at [143, 38] on link "Manage Resellers" at bounding box center [140, 37] width 50 height 8
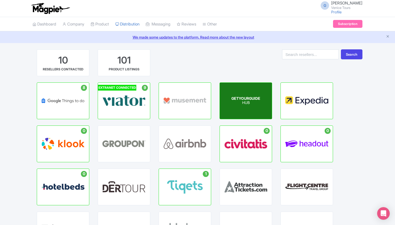
click at [255, 98] on span "GETYOURGUIDE" at bounding box center [245, 98] width 29 height 4
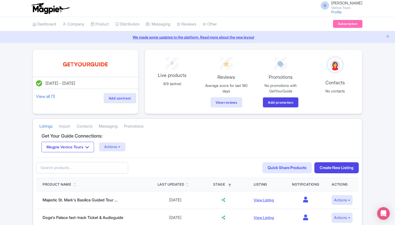
click at [66, 169] on input "text" at bounding box center [82, 168] width 92 height 12
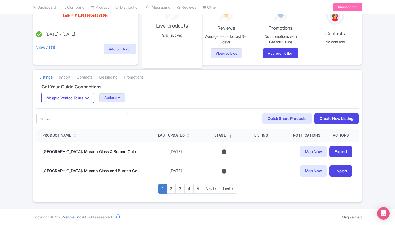
scroll to position [49, 0]
drag, startPoint x: 54, startPoint y: 121, endPoint x: 32, endPoint y: 121, distance: 21.5
click at [32, 121] on div "[DATE] - [DATE] View all (1) Add contract 9 Live products 9/9 (active) Reviews …" at bounding box center [197, 101] width 336 height 202
type input "app"
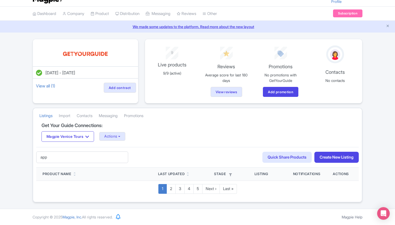
drag, startPoint x: 56, startPoint y: 160, endPoint x: 30, endPoint y: 158, distance: 26.6
click at [30, 158] on div "[DATE] - [DATE] View all (1) Add contract 9 Live products 9/9 (active) Reviews …" at bounding box center [197, 120] width 336 height 163
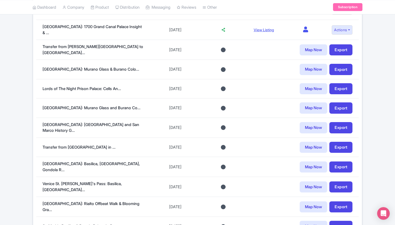
scroll to position [382, 0]
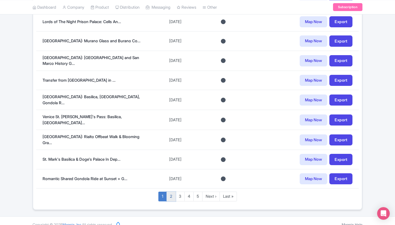
click at [171, 192] on link "2" at bounding box center [170, 197] width 9 height 10
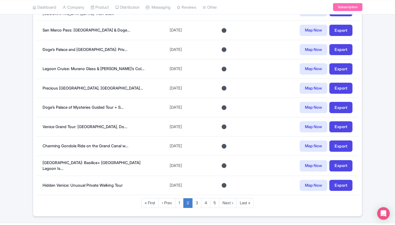
scroll to position [387, 0]
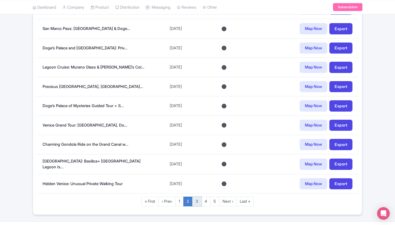
click at [196, 199] on link "3" at bounding box center [196, 201] width 9 height 10
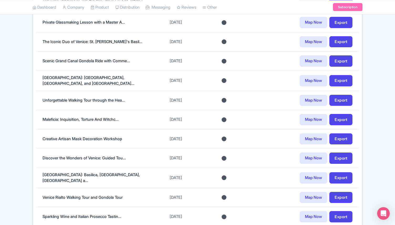
scroll to position [396, 0]
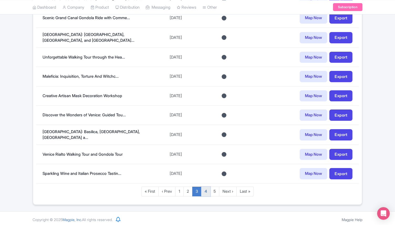
click at [203, 192] on link "4" at bounding box center [205, 192] width 9 height 10
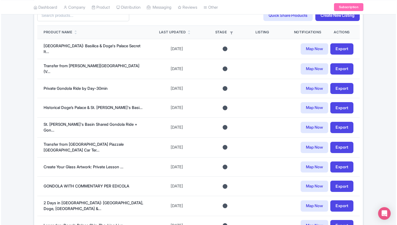
scroll to position [156, 0]
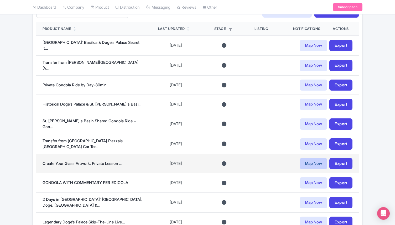
click at [304, 159] on link "Map Now" at bounding box center [313, 163] width 28 height 11
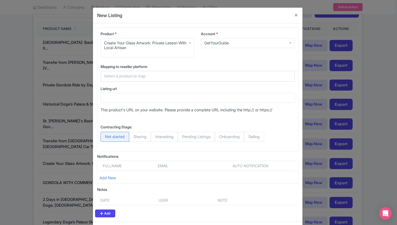
click at [139, 74] on input "text" at bounding box center [194, 76] width 181 height 6
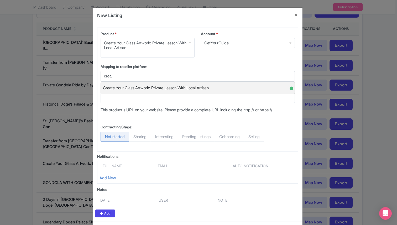
click at [152, 86] on span "Create Your Glass Artwork: Private Lesson With Local Artisan" at bounding box center [156, 88] width 106 height 8
type input "Create Your Glass Artwork: Private Lesson With Local Artisan"
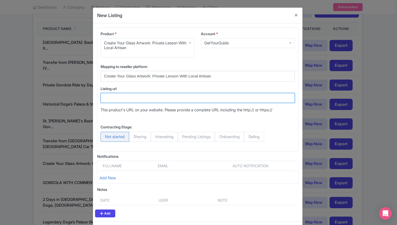
click at [116, 99] on input "Listing url" at bounding box center [197, 98] width 194 height 10
paste input "[URL][DOMAIN_NAME]"
type input "[URL][DOMAIN_NAME]"
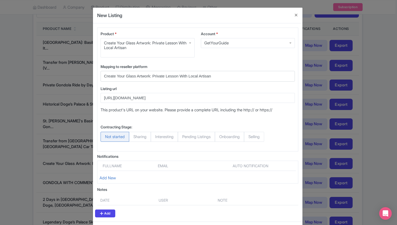
scroll to position [0, 0]
click at [256, 137] on span "Selling" at bounding box center [254, 137] width 20 height 10
click at [249, 137] on input "Selling" at bounding box center [246, 134] width 5 height 5
radio input "true"
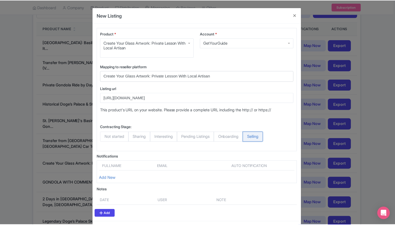
scroll to position [23, 0]
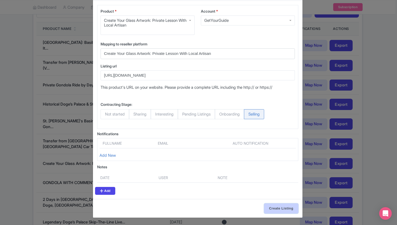
click at [277, 207] on input "Create Listing" at bounding box center [281, 208] width 34 height 10
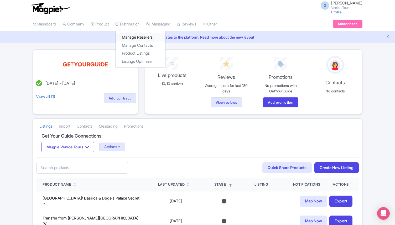
click at [132, 35] on link "Manage Resellers" at bounding box center [140, 37] width 50 height 8
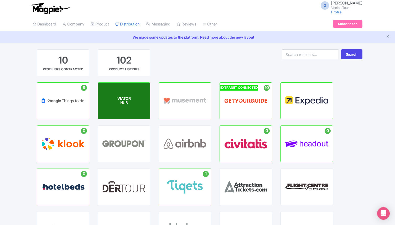
click at [127, 99] on span "VIATOR" at bounding box center [123, 98] width 13 height 4
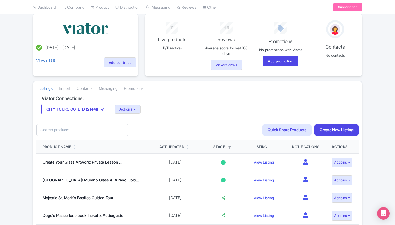
scroll to position [36, 0]
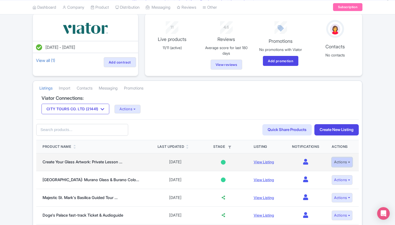
click at [333, 160] on button "Actions" at bounding box center [341, 162] width 21 height 10
click at [324, 173] on link "Edit listing" at bounding box center [329, 174] width 50 height 8
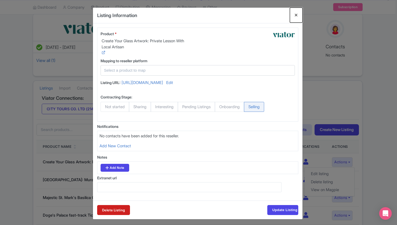
click at [296, 17] on button "Close" at bounding box center [296, 15] width 13 height 15
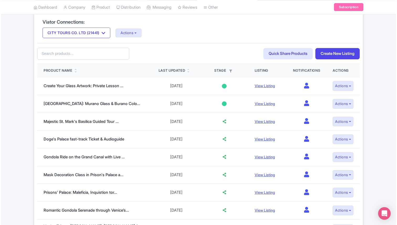
scroll to position [113, 0]
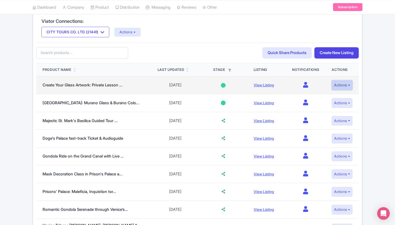
click at [339, 84] on button "Actions" at bounding box center [341, 85] width 21 height 10
click at [328, 95] on link "Edit listing" at bounding box center [329, 97] width 50 height 8
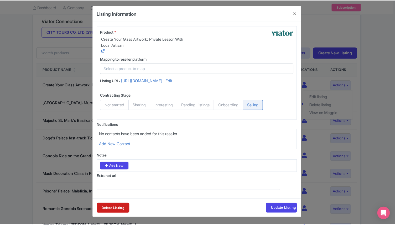
scroll to position [18, 0]
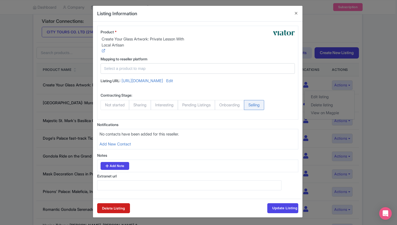
click at [135, 66] on input "text" at bounding box center [194, 69] width 181 height 6
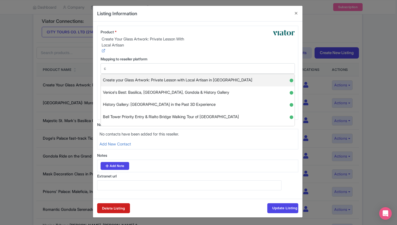
click at [143, 76] on span "Create your Glass Artwork: Private Lesson with Local Artisan in Venice" at bounding box center [177, 80] width 149 height 8
type input "Create your Glass Artwork: Private Lesson with Local Artisan in Venice"
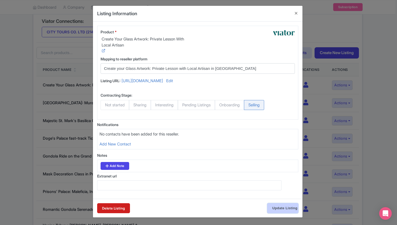
click at [278, 206] on input "Update Listing" at bounding box center [282, 208] width 31 height 10
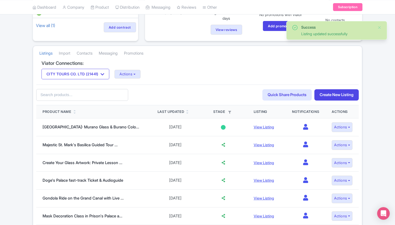
scroll to position [86, 0]
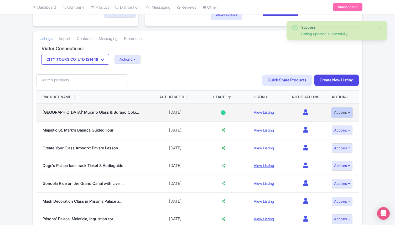
click at [339, 114] on button "Actions" at bounding box center [341, 113] width 21 height 10
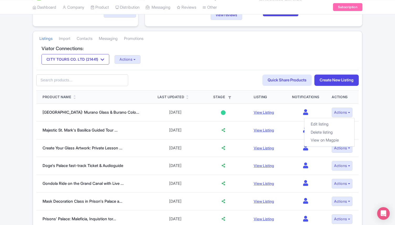
click at [247, 88] on div "60fed109-d2d0-4788-ae14-046177786b37 Search Quick Share Products Create New Lis…" at bounding box center [197, 80] width 322 height 21
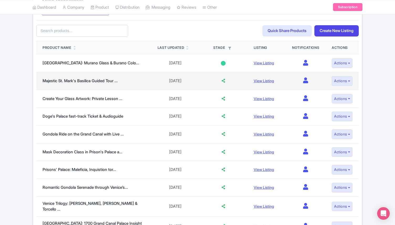
scroll to position [0, 0]
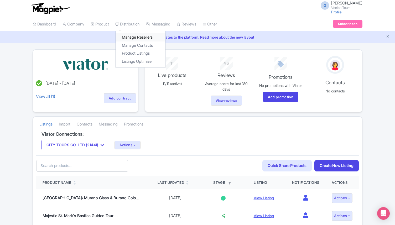
click at [131, 36] on link "Manage Resellers" at bounding box center [140, 37] width 50 height 8
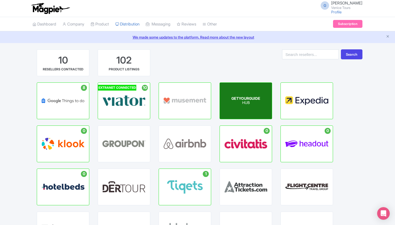
click at [243, 101] on p "HUB" at bounding box center [245, 103] width 29 height 4
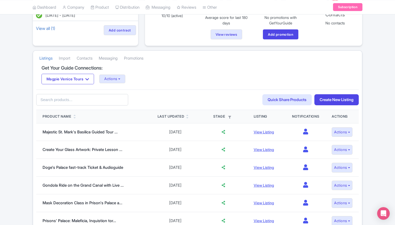
scroll to position [67, 0]
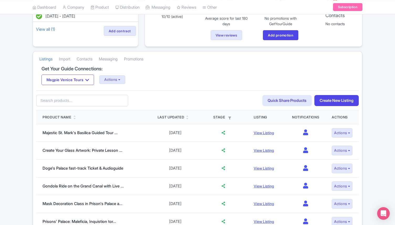
click at [84, 102] on input "text" at bounding box center [82, 101] width 92 height 12
type input "wine"
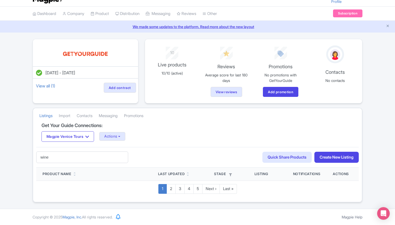
scroll to position [10, 0]
click at [62, 156] on input "text" at bounding box center [82, 157] width 92 height 12
click at [64, 154] on input "sparkling" at bounding box center [82, 157] width 92 height 12
drag, startPoint x: 71, startPoint y: 159, endPoint x: 28, endPoint y: 158, distance: 42.5
click at [29, 158] on div "[DATE] - [DATE] View all (1) Add contract 10 Live products 10/10 (active) Revie…" at bounding box center [197, 120] width 395 height 163
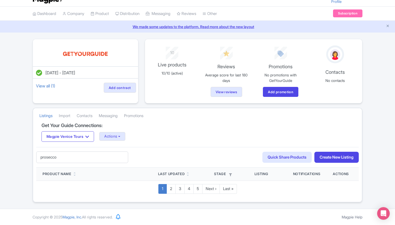
type input "prosecco"
click at [65, 156] on input "prosecco" at bounding box center [82, 157] width 92 height 12
click at [172, 150] on div "79e64208-afba-4385-a53d-813c9decccde Search Quick Share Products Create New Lis…" at bounding box center [197, 157] width 322 height 21
click at [62, 158] on input "text" at bounding box center [82, 157] width 92 height 12
paste input "[GEOGRAPHIC_DATA]: Italian Prosecco Tasting Experience"
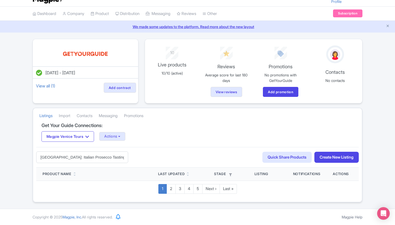
type input "[GEOGRAPHIC_DATA]: Italian Prosecco Tasting Experience"
click at [170, 189] on link "2" at bounding box center [170, 189] width 9 height 10
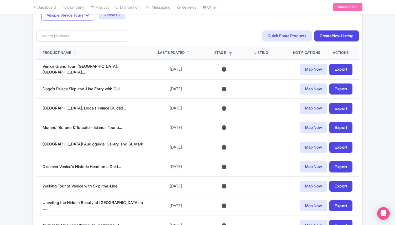
scroll to position [86, 0]
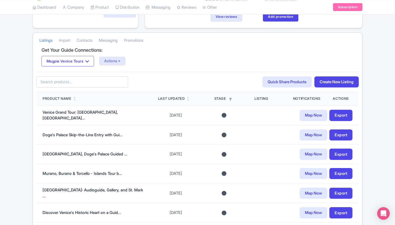
click at [62, 96] on th "Product Name" at bounding box center [93, 98] width 115 height 13
click at [62, 97] on div "Product Name" at bounding box center [57, 98] width 29 height 5
click at [65, 98] on div "Product Name" at bounding box center [57, 98] width 29 height 5
click at [75, 99] on icon at bounding box center [74, 99] width 2 height 3
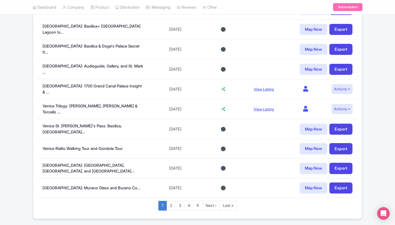
scroll to position [388, 0]
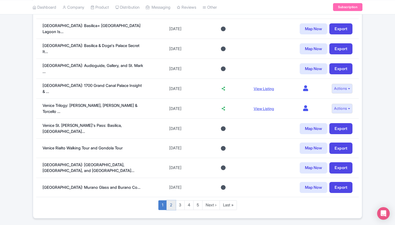
click at [169, 200] on link "2" at bounding box center [170, 205] width 9 height 10
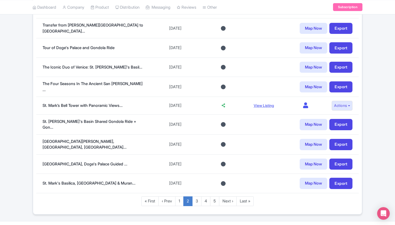
scroll to position [390, 0]
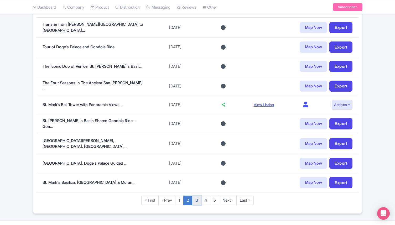
click at [194, 195] on link "3" at bounding box center [196, 200] width 9 height 10
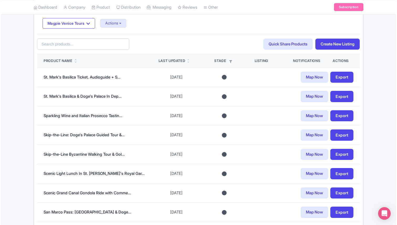
scroll to position [124, 0]
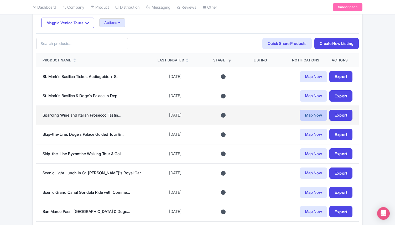
click at [302, 117] on link "Map Now" at bounding box center [313, 115] width 28 height 11
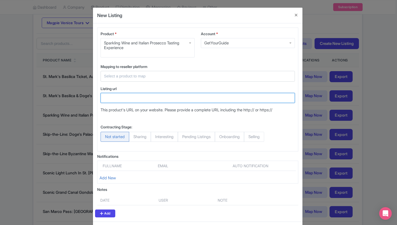
click at [135, 101] on input "Listing url" at bounding box center [197, 98] width 194 height 10
paste input "https://www.getyourguide.com/venice-l35/venice-italian-prosecco-tasting-experie…"
type input "https://www.getyourguide.com/venice-l35/venice-italian-prosecco-tasting-experie…"
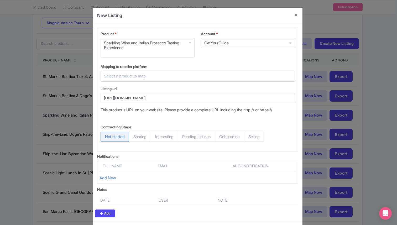
scroll to position [0, 0]
click at [135, 77] on input "text" at bounding box center [194, 76] width 181 height 6
type input "s"
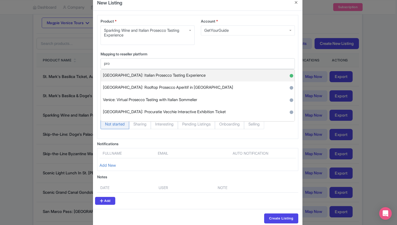
click at [167, 75] on span "[GEOGRAPHIC_DATA]: Italian Prosecco Tasting Experience" at bounding box center [154, 75] width 103 height 8
type input "Venice: Italian Prosecco Tasting Experience"
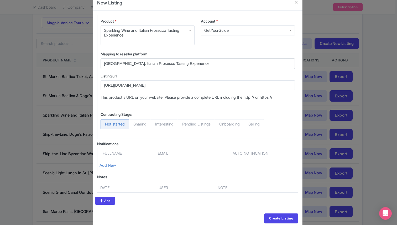
click at [264, 130] on div "Not started Sharing Interesting Pending Listings Onboarding Selling" at bounding box center [181, 125] width 163 height 12
click at [263, 128] on span "Selling" at bounding box center [254, 124] width 20 height 10
click at [249, 124] on input "Selling" at bounding box center [246, 121] width 5 height 5
radio input "true"
click at [271, 216] on input "Create Listing" at bounding box center [281, 218] width 34 height 10
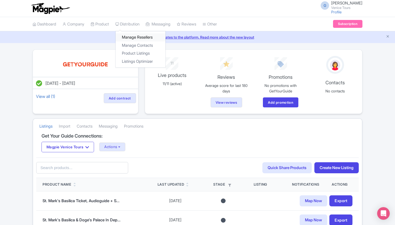
click at [131, 34] on link "Manage Resellers" at bounding box center [140, 37] width 50 height 8
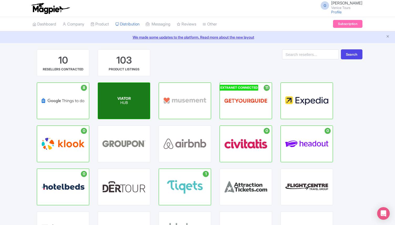
click at [121, 98] on span "VIATOR" at bounding box center [123, 98] width 13 height 4
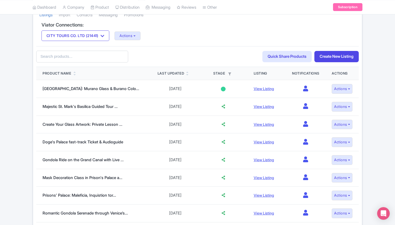
scroll to position [93, 0]
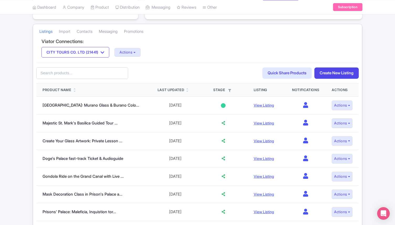
click at [68, 70] on input "text" at bounding box center [82, 73] width 92 height 12
type input "prosecco"
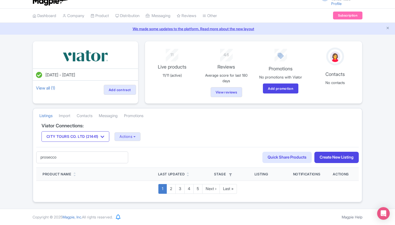
scroll to position [8, 0]
drag, startPoint x: 63, startPoint y: 157, endPoint x: 15, endPoint y: 156, distance: 47.2
click at [15, 157] on div "Jul 22, 2025 - Jul 22, 2026 View all (1) Add contract 11 Live products 11/11 (a…" at bounding box center [197, 121] width 395 height 161
type input "wine"
click at [63, 156] on input "text" at bounding box center [82, 157] width 92 height 12
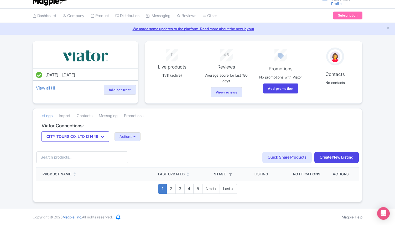
paste input "Sparkling Wine and Italian Prosecco Tasting Experience"
type input "Sparkling Wine and Italian Prosecco Tasting Experience"
click at [86, 157] on input "Sparkling Wine and Italian Prosecco Tasting Experience" at bounding box center [82, 157] width 92 height 12
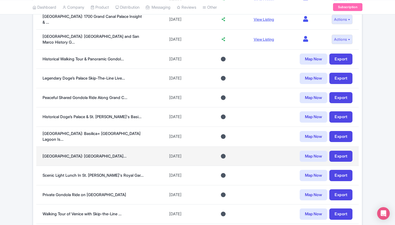
scroll to position [377, 0]
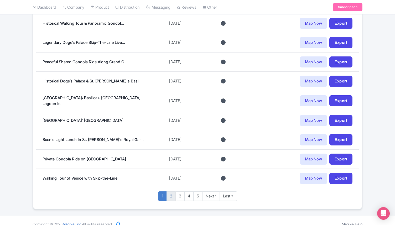
click at [171, 191] on link "2" at bounding box center [170, 196] width 9 height 10
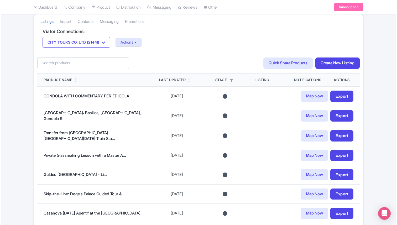
scroll to position [104, 0]
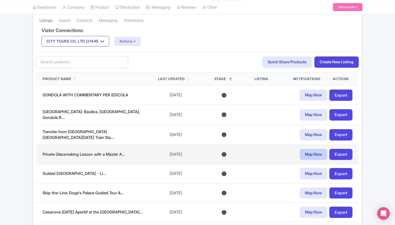
click at [307, 153] on link "Map Now" at bounding box center [313, 154] width 28 height 11
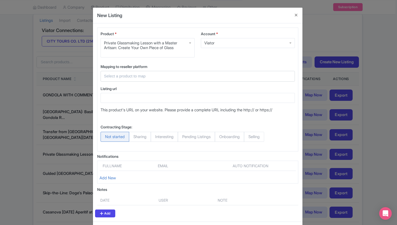
click at [156, 79] on div at bounding box center [197, 76] width 194 height 11
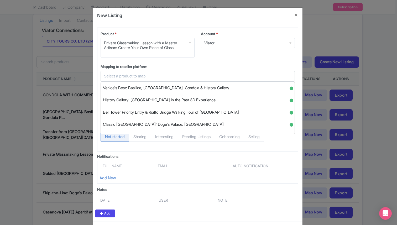
click at [131, 76] on input "text" at bounding box center [194, 76] width 181 height 6
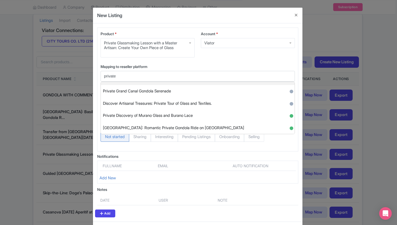
scroll to position [33, 0]
drag, startPoint x: 124, startPoint y: 75, endPoint x: 92, endPoint y: 75, distance: 31.5
click at [93, 75] on div "Product * Private Glassmaking Lesson with a Master Artisan: Create Your Own Pie…" at bounding box center [197, 122] width 209 height 198
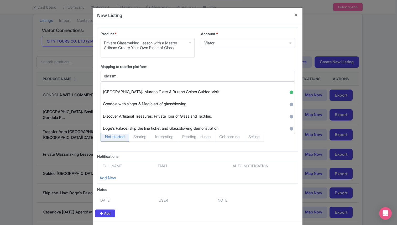
scroll to position [0, 0]
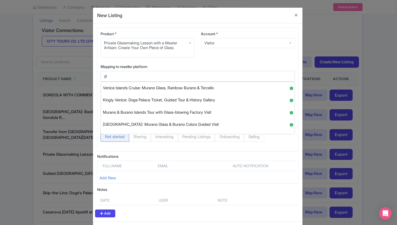
type input "g"
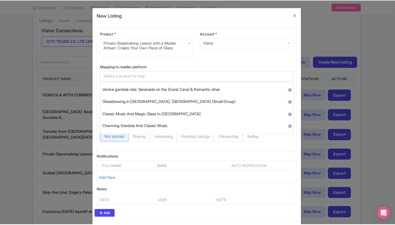
scroll to position [975, 0]
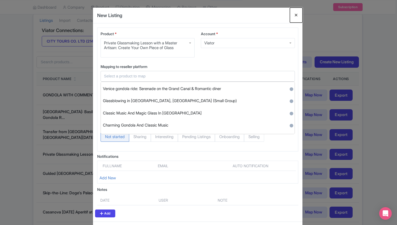
click at [295, 17] on button "Close" at bounding box center [296, 15] width 13 height 15
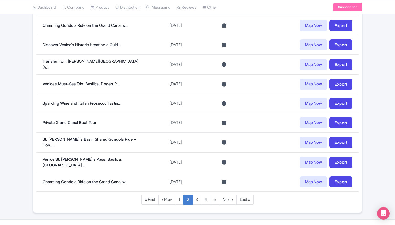
scroll to position [394, 0]
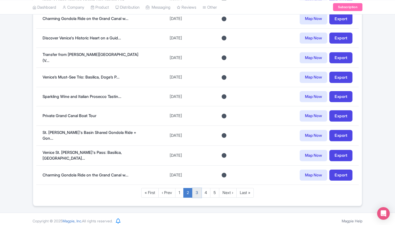
click at [196, 189] on link "3" at bounding box center [196, 193] width 9 height 10
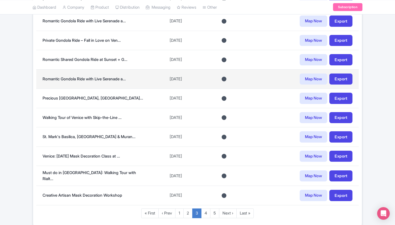
scroll to position [374, 0]
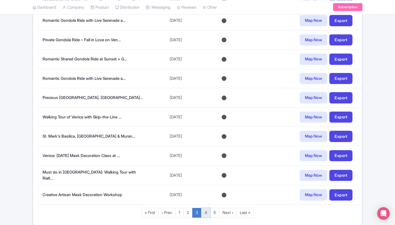
click at [205, 208] on link "4" at bounding box center [205, 213] width 9 height 10
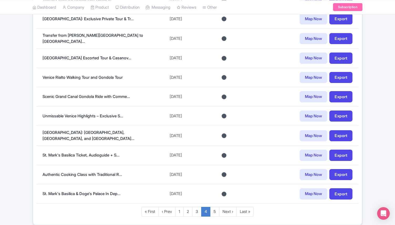
scroll to position [379, 0]
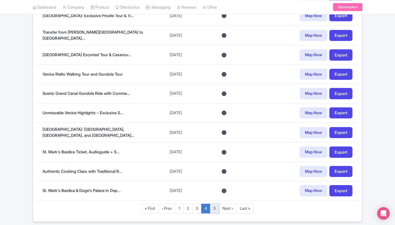
click at [217, 204] on link "5" at bounding box center [214, 209] width 9 height 10
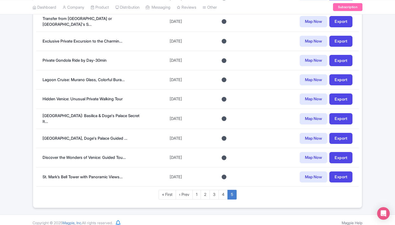
scroll to position [335, 0]
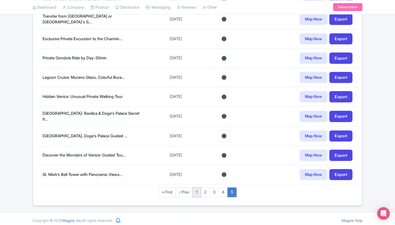
click at [197, 191] on link "1" at bounding box center [196, 192] width 8 height 10
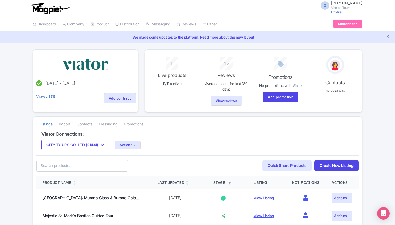
click at [75, 182] on icon at bounding box center [74, 183] width 2 height 3
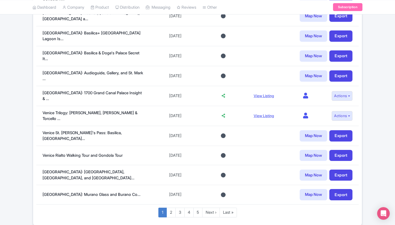
scroll to position [383, 0]
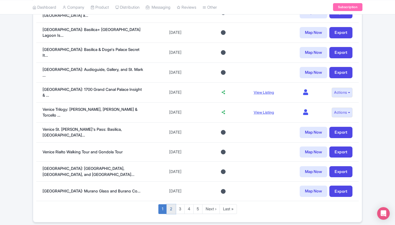
click at [171, 204] on link "2" at bounding box center [170, 209] width 9 height 10
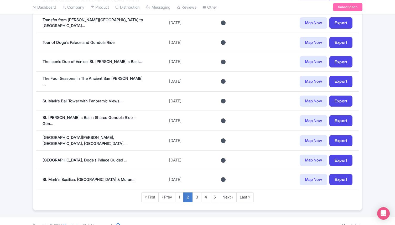
scroll to position [391, 0]
click at [195, 192] on link "3" at bounding box center [196, 197] width 9 height 10
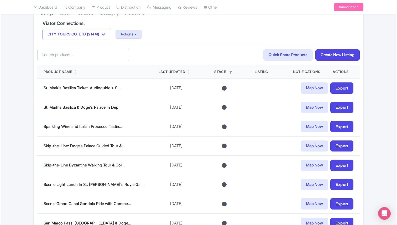
scroll to position [113, 0]
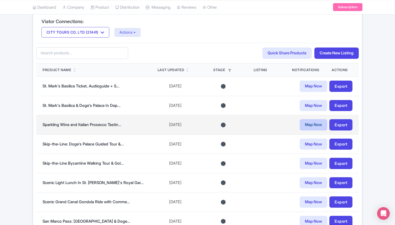
click at [300, 123] on link "Map Now" at bounding box center [313, 124] width 28 height 11
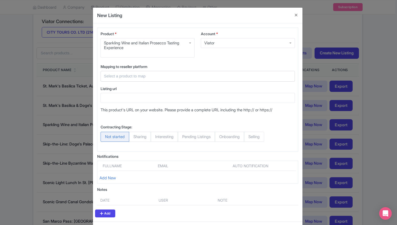
click at [135, 74] on input "text" at bounding box center [194, 76] width 181 height 6
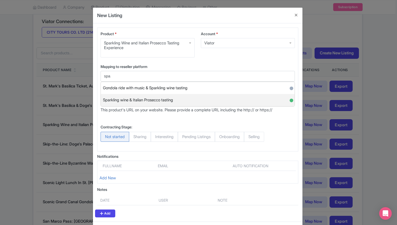
click at [156, 100] on span "Sparkling wine & Italian Prosecco tasting" at bounding box center [138, 100] width 70 height 8
type input "Sparkling wine & Italian Prosecco tasting"
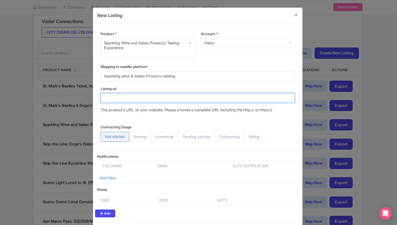
click at [122, 99] on input "Listing url" at bounding box center [197, 98] width 194 height 10
paste input "https://www.viator.com/tours/Venice/Sparkling-wine-and-Italian-Prosecco-tasting…"
type input "https://www.viator.com/tours/Venice/Sparkling-wine-and-Italian-Prosecco-tasting…"
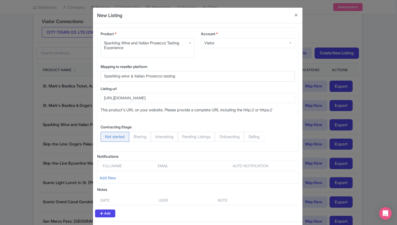
click at [263, 142] on div "Not started Sharing Interesting Pending Listings Onboarding Selling" at bounding box center [181, 138] width 163 height 12
click at [261, 138] on span "Selling" at bounding box center [254, 137] width 20 height 10
click at [249, 137] on input "Selling" at bounding box center [246, 134] width 5 height 5
radio input "true"
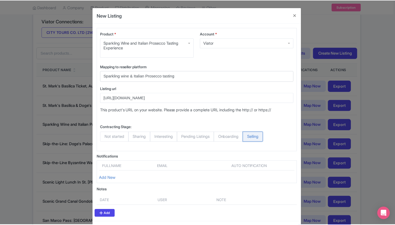
scroll to position [23, 0]
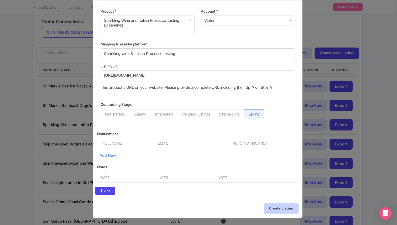
click at [273, 211] on input "Create Listing" at bounding box center [281, 208] width 34 height 10
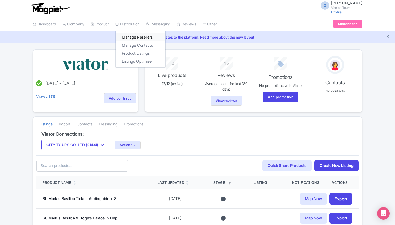
click at [136, 34] on link "Manage Resellers" at bounding box center [140, 37] width 50 height 8
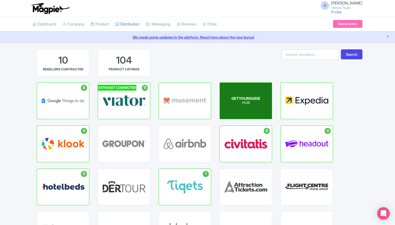
click at [257, 111] on div "GETYOURGUIDE HUB" at bounding box center [246, 101] width 52 height 36
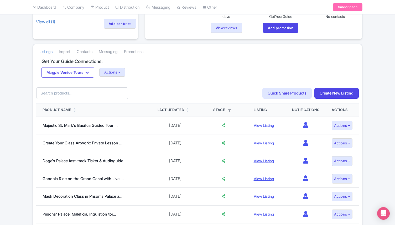
scroll to position [74, 0]
click at [52, 92] on input "text" at bounding box center [82, 94] width 92 height 12
type input "s"
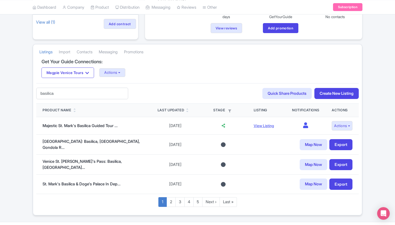
click at [65, 94] on input "basilica" at bounding box center [82, 94] width 92 height 12
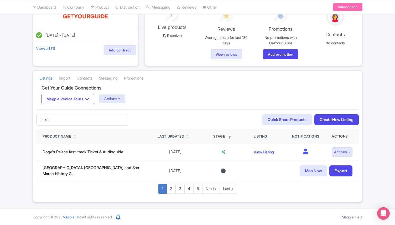
scroll to position [47, 0]
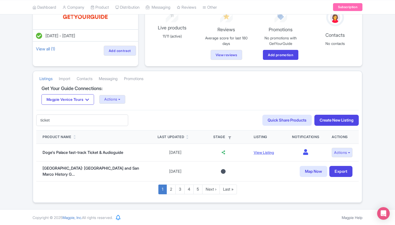
drag, startPoint x: 54, startPoint y: 121, endPoint x: 28, endPoint y: 117, distance: 25.7
click at [28, 118] on div "Jul 17, 2025 - Jul 17, 2026 View all (1) Add contract 11 Live products 11/11 (a…" at bounding box center [197, 102] width 395 height 201
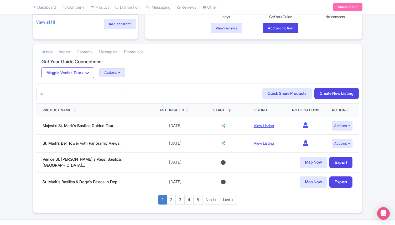
type input "s"
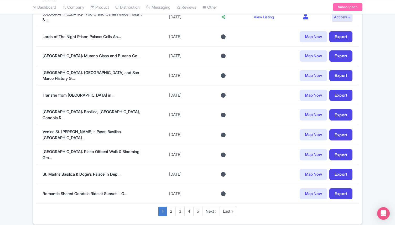
scroll to position [364, 0]
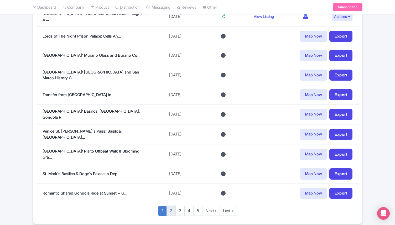
click at [174, 206] on link "2" at bounding box center [170, 211] width 9 height 10
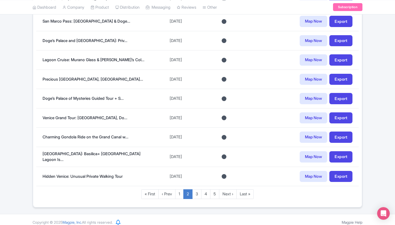
scroll to position [396, 0]
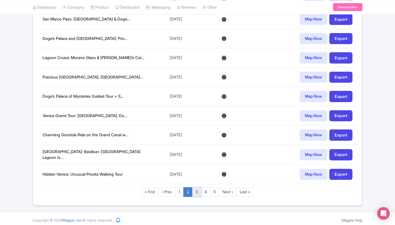
click at [195, 193] on link "3" at bounding box center [196, 192] width 9 height 10
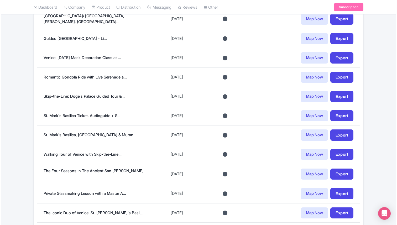
scroll to position [182, 0]
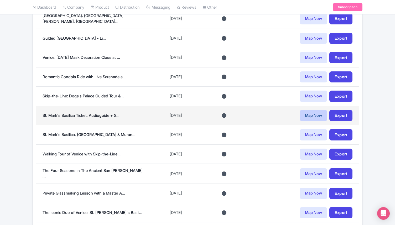
click at [302, 113] on link "Map Now" at bounding box center [313, 115] width 28 height 11
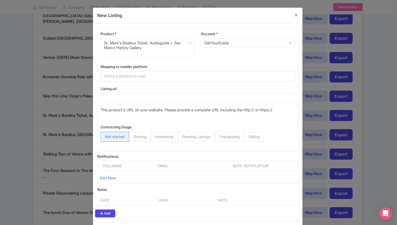
click at [137, 76] on input "text" at bounding box center [194, 76] width 181 height 6
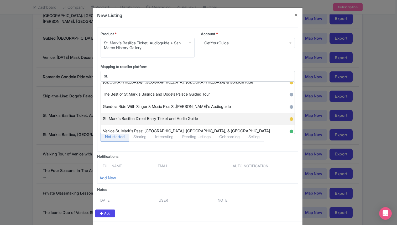
scroll to position [128, 0]
click at [196, 119] on span "St. Mark's Basilica Direct Entry Ticket and Audio Guide" at bounding box center [150, 118] width 95 height 8
type input "St. Mark's Basilica Direct Entry Ticket and Audio Guide"
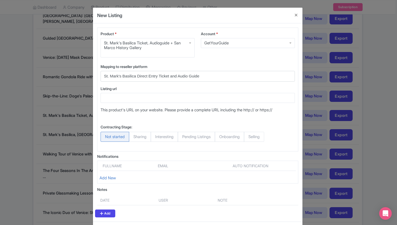
click at [240, 43] on div "GetYourGuide" at bounding box center [248, 43] width 94 height 10
click at [219, 64] on label "Mapping to reseller platform" at bounding box center [197, 67] width 194 height 6
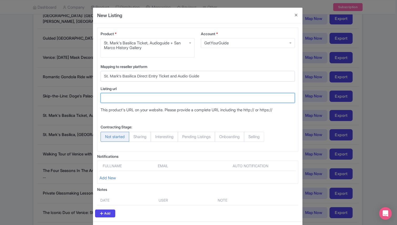
click at [132, 98] on input "Listing url" at bounding box center [197, 98] width 194 height 10
paste input "https://www.getyourguide.com/saint-mark-s-basilica-l3934/venice-st-mark-s-basil…"
type input "https://www.getyourguide.com/saint-mark-s-basilica-l3934/venice-st-mark-s-basil…"
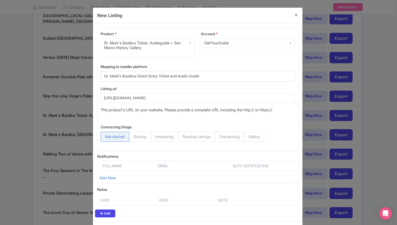
scroll to position [0, 0]
click at [258, 136] on span "Selling" at bounding box center [254, 137] width 20 height 10
click at [249, 136] on input "Selling" at bounding box center [246, 134] width 5 height 5
radio input "true"
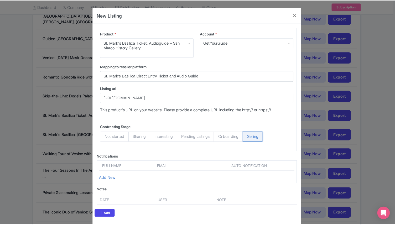
scroll to position [23, 0]
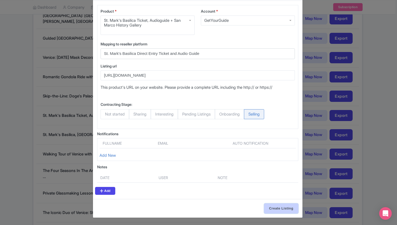
click at [278, 208] on input "Create Listing" at bounding box center [281, 208] width 34 height 10
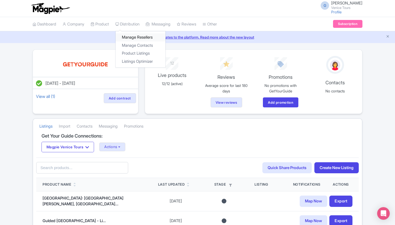
click at [141, 38] on link "Manage Resellers" at bounding box center [140, 37] width 50 height 8
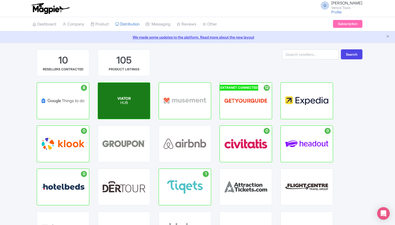
click at [135, 103] on div "VIATOR HUB" at bounding box center [124, 101] width 52 height 36
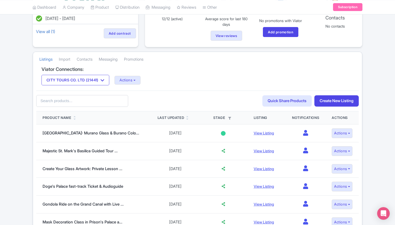
scroll to position [71, 0]
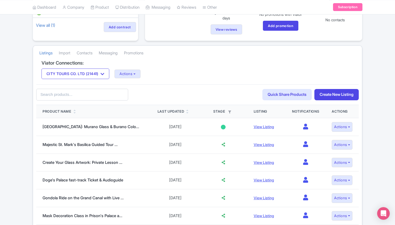
click at [66, 92] on input "text" at bounding box center [82, 95] width 92 height 12
type input "ticket"
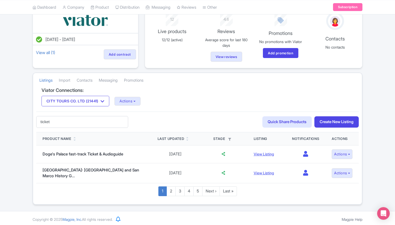
drag, startPoint x: 68, startPoint y: 124, endPoint x: 40, endPoint y: 123, distance: 28.6
click at [39, 123] on input "ticket" at bounding box center [82, 122] width 92 height 12
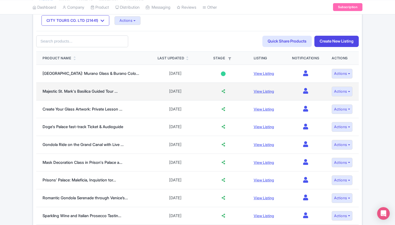
scroll to position [127, 0]
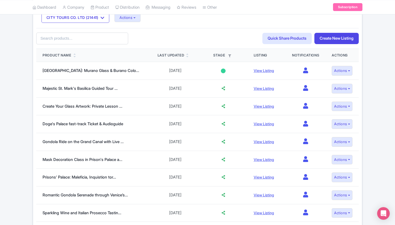
click at [77, 55] on div "Product Name" at bounding box center [94, 55] width 102 height 5
click at [73, 55] on div "Product Name" at bounding box center [94, 55] width 102 height 5
click at [75, 55] on link at bounding box center [74, 56] width 2 height 4
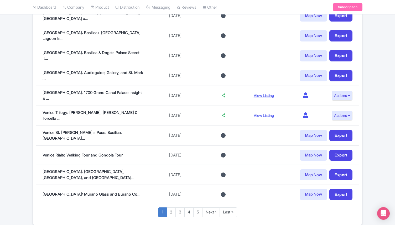
scroll to position [389, 0]
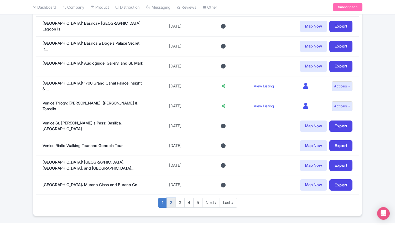
click at [171, 198] on link "2" at bounding box center [170, 203] width 9 height 10
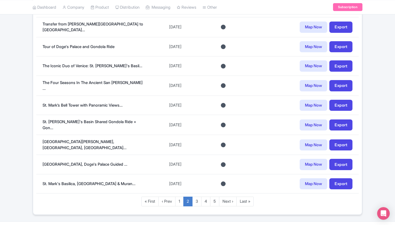
scroll to position [391, 0]
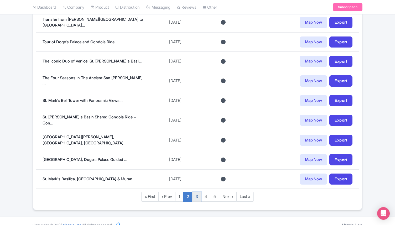
click at [194, 192] on link "3" at bounding box center [196, 197] width 9 height 10
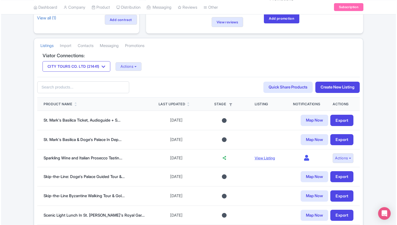
scroll to position [84, 0]
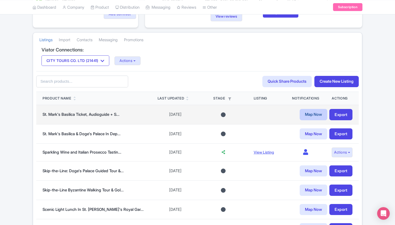
click at [312, 114] on link "Map Now" at bounding box center [313, 114] width 28 height 11
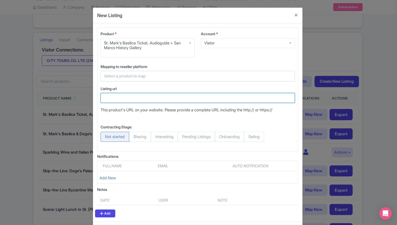
click at [116, 95] on input "Listing url" at bounding box center [197, 98] width 194 height 10
paste input "[URL][DOMAIN_NAME][DATE]"
type input "[URL][DOMAIN_NAME][DATE]"
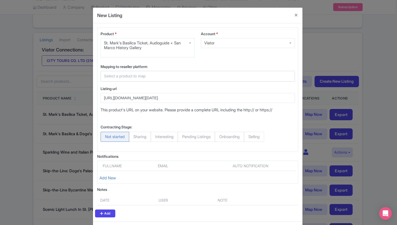
click at [119, 77] on input "text" at bounding box center [194, 76] width 181 height 6
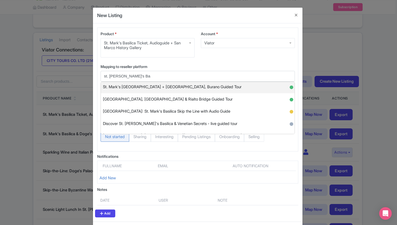
scroll to position [15, 0]
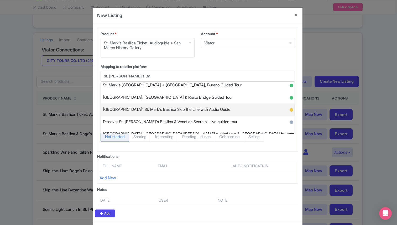
click at [153, 106] on span "Venice: St. Mark's Basilica Skip the Line with Audio Guide" at bounding box center [166, 109] width 127 height 8
type input "Venice: St. Mark's Basilica Skip the Line with Audio Guide"
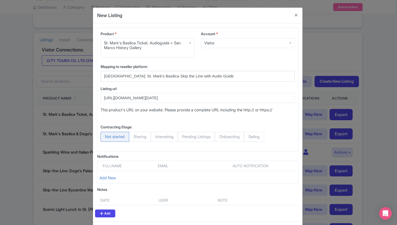
click at [257, 135] on span "Selling" at bounding box center [254, 137] width 20 height 10
click at [249, 135] on input "Selling" at bounding box center [246, 134] width 5 height 5
radio input "true"
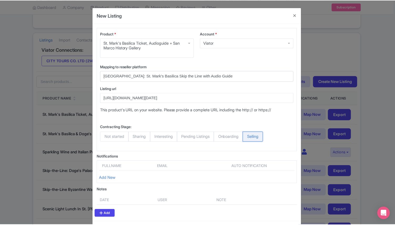
scroll to position [23, 0]
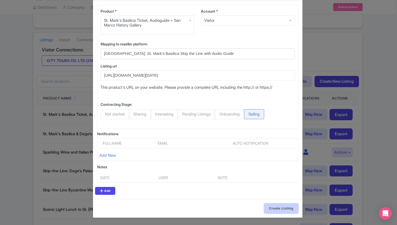
click at [277, 210] on input "Create Listing" at bounding box center [281, 208] width 34 height 10
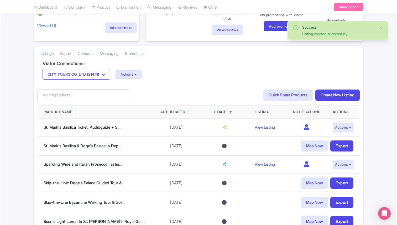
scroll to position [77, 0]
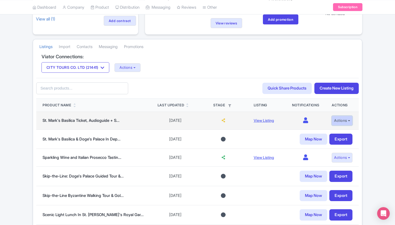
click at [335, 123] on button "Actions" at bounding box center [341, 121] width 21 height 10
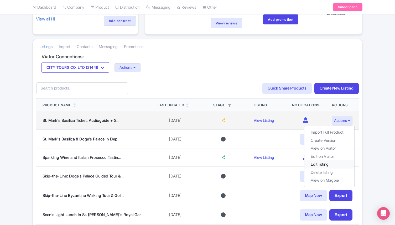
click at [323, 164] on link "Edit listing" at bounding box center [329, 164] width 50 height 8
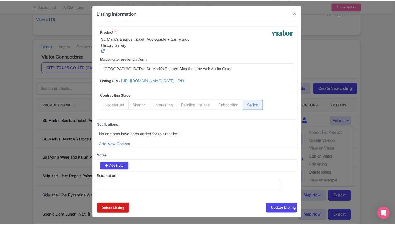
scroll to position [0, 0]
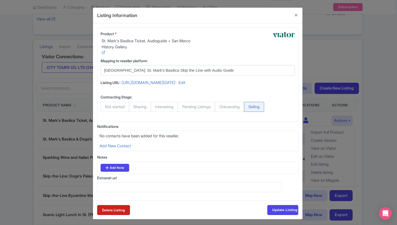
click at [280, 210] on div "Delete Listing Update Listing" at bounding box center [197, 209] width 209 height 19
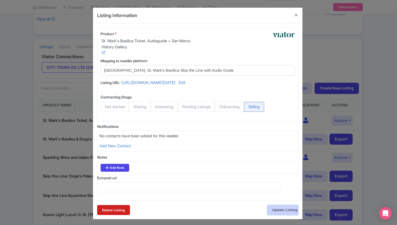
click at [281, 215] on input "Update Listing" at bounding box center [282, 210] width 31 height 10
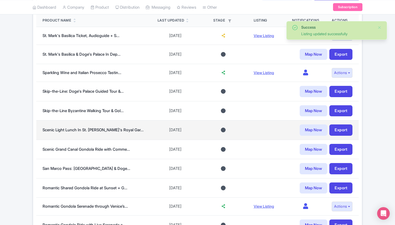
scroll to position [165, 0]
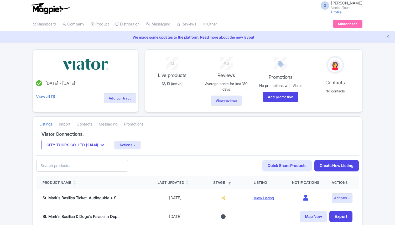
scroll to position [165, 0]
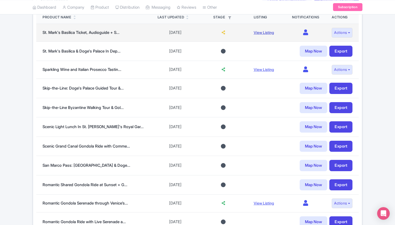
click at [253, 31] on link "View Listing" at bounding box center [263, 32] width 20 height 4
click at [348, 35] on button "Actions" at bounding box center [341, 33] width 21 height 10
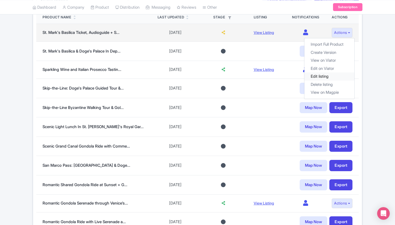
click at [326, 74] on link "Edit listing" at bounding box center [329, 76] width 50 height 8
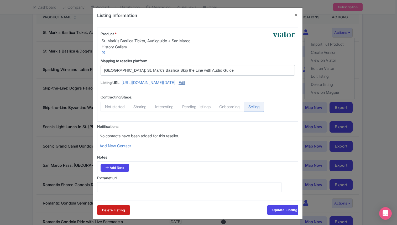
click at [185, 87] on link "Edit" at bounding box center [181, 83] width 7 height 7
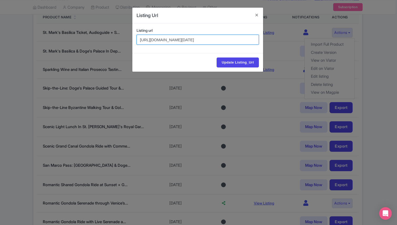
click at [215, 39] on input "https://www.viator.com/tours/Venice/The-carnival-Experience-with-Casanova/d522-…" at bounding box center [197, 40] width 122 height 10
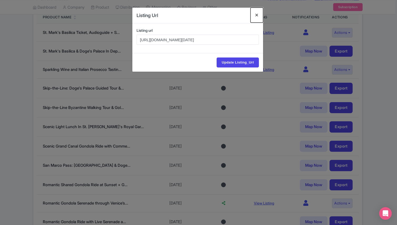
click at [257, 15] on button "Close" at bounding box center [256, 15] width 13 height 15
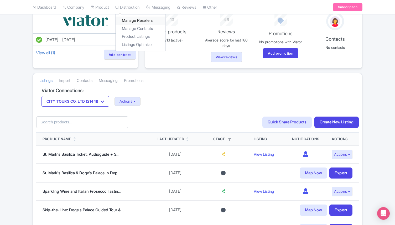
scroll to position [42, 0]
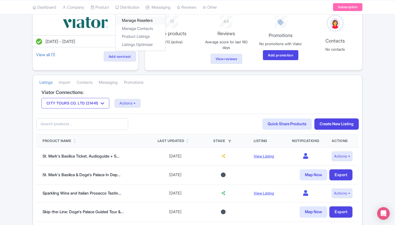
click at [144, 20] on link "Manage Resellers" at bounding box center [140, 21] width 50 height 8
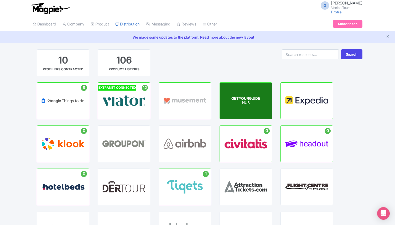
click at [242, 107] on div "GETYOURGUIDE HUB" at bounding box center [246, 101] width 52 height 36
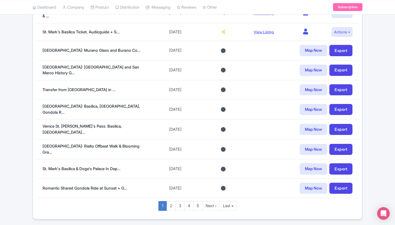
scroll to position [371, 0]
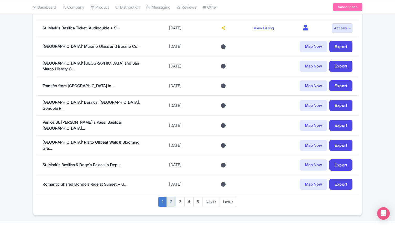
click at [170, 197] on link "2" at bounding box center [170, 202] width 9 height 10
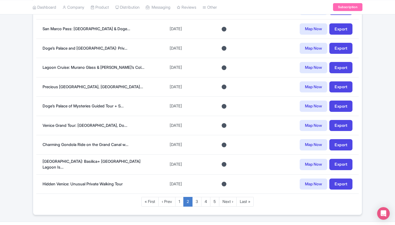
scroll to position [389, 0]
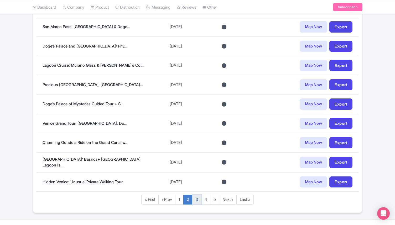
click at [196, 198] on link "3" at bounding box center [196, 200] width 9 height 10
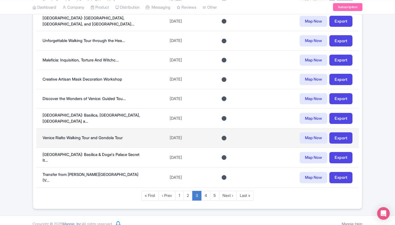
scroll to position [394, 0]
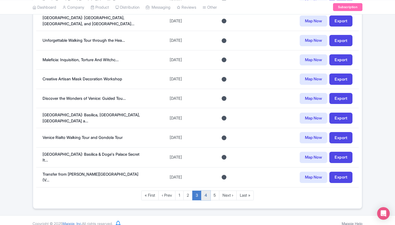
click at [204, 190] on link "4" at bounding box center [205, 195] width 9 height 10
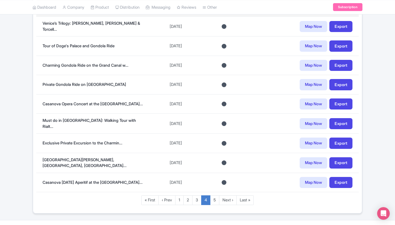
scroll to position [396, 0]
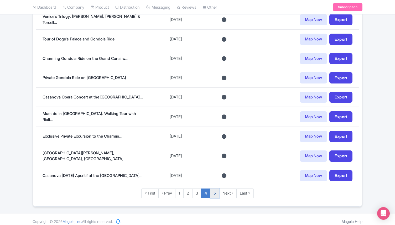
click at [214, 190] on link "5" at bounding box center [214, 193] width 9 height 10
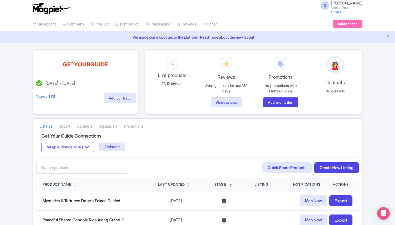
click at [55, 169] on input "text" at bounding box center [82, 168] width 92 height 12
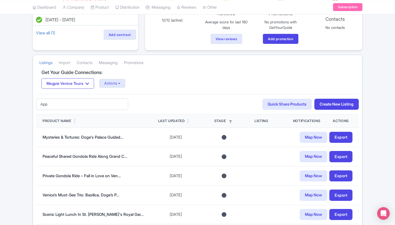
type input "App"
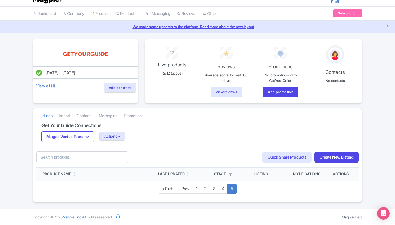
click at [63, 158] on input "text" at bounding box center [82, 157] width 92 height 12
type input "charming"
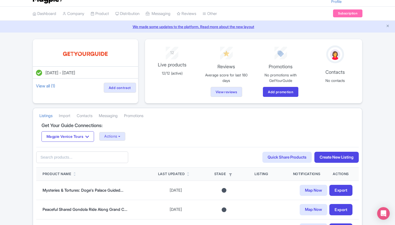
scroll to position [63, 0]
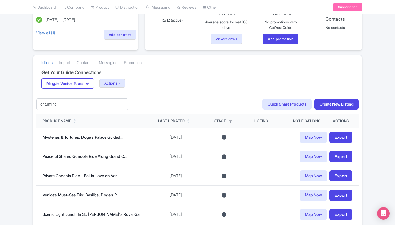
type input "charming"
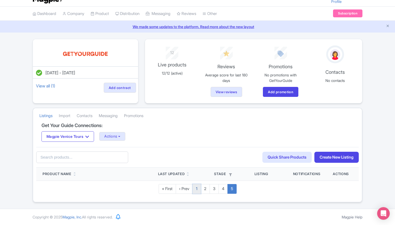
click at [198, 188] on link "1" at bounding box center [196, 189] width 8 height 10
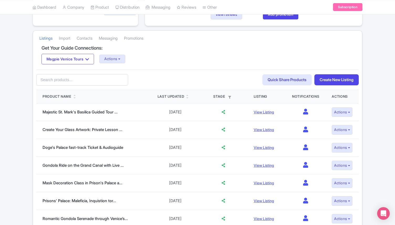
scroll to position [91, 0]
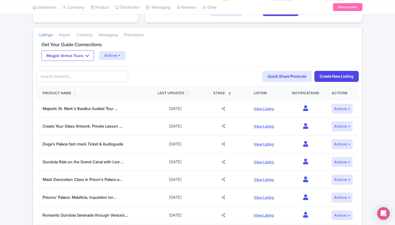
click at [74, 93] on div "Product Name" at bounding box center [94, 93] width 102 height 5
click at [76, 92] on icon at bounding box center [74, 91] width 2 height 3
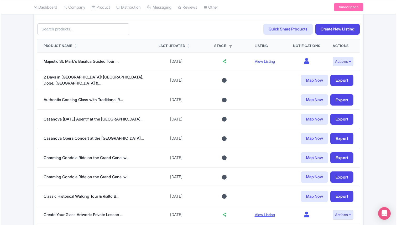
scroll to position [142, 0]
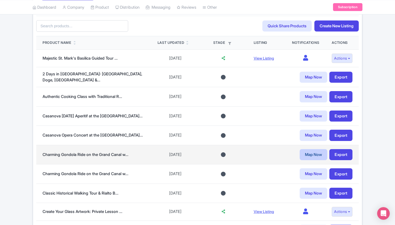
click at [311, 153] on link "Map Now" at bounding box center [313, 154] width 28 height 11
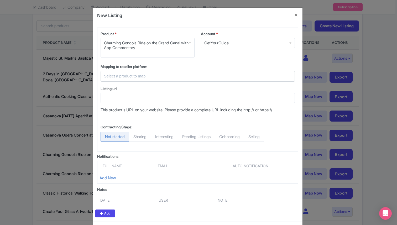
click at [143, 74] on input "text" at bounding box center [194, 76] width 181 height 6
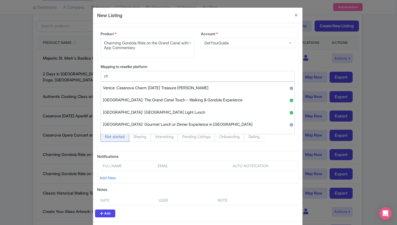
type input "c"
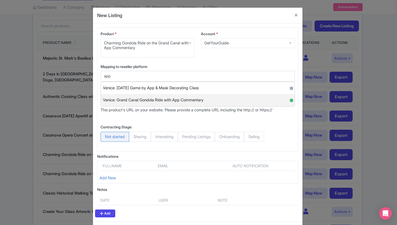
click at [166, 99] on span "Venice: Grand Canal Gondola Ride with App Commentary" at bounding box center [153, 100] width 100 height 8
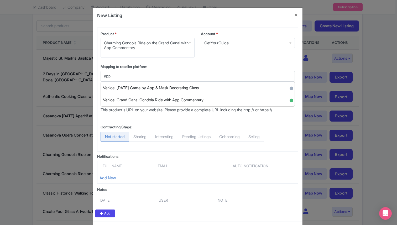
type input "Venice: Grand Canal Gondola Ride with App Commentary"
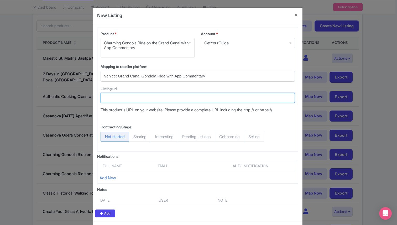
click at [118, 99] on input "Listing url" at bounding box center [197, 98] width 194 height 10
paste input "https://www.getyourguide.com/venice-l35/venice-gondola-ride-on-the-grand-canal-…"
type input "https://www.getyourguide.com/venice-l35/venice-gondola-ride-on-the-grand-canal-…"
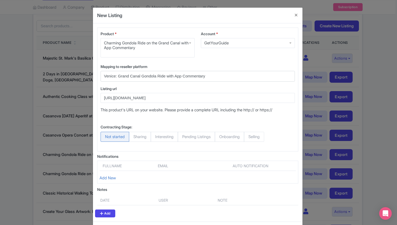
scroll to position [0, 0]
click at [260, 136] on span "Selling" at bounding box center [254, 137] width 20 height 10
click at [249, 136] on input "Selling" at bounding box center [246, 134] width 5 height 5
radio input "true"
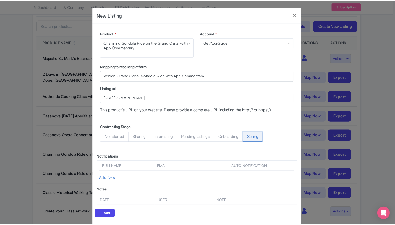
scroll to position [23, 0]
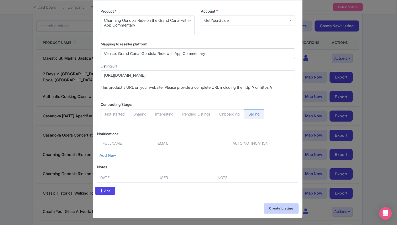
click at [277, 210] on input "Create Listing" at bounding box center [281, 208] width 34 height 10
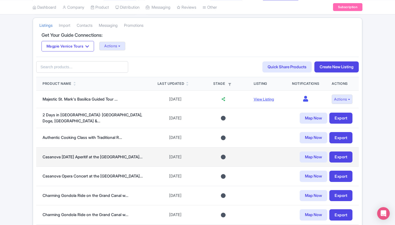
scroll to position [93, 0]
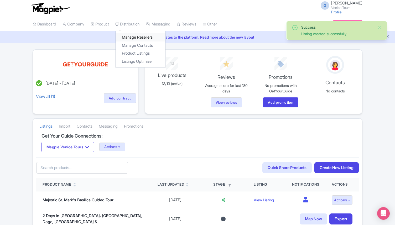
click at [130, 34] on link "Manage Resellers" at bounding box center [140, 37] width 50 height 8
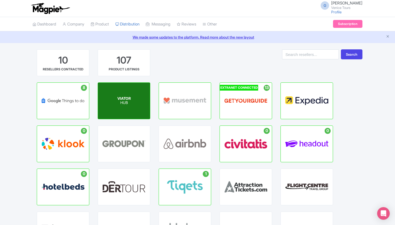
click at [111, 111] on div "VIATOR HUB" at bounding box center [124, 101] width 52 height 36
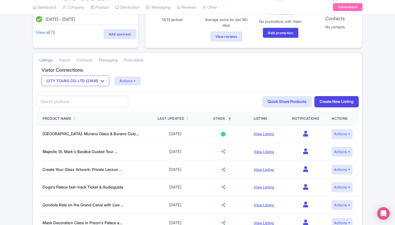
scroll to position [71, 0]
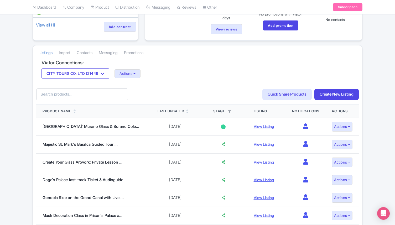
click at [59, 91] on input "text" at bounding box center [82, 94] width 92 height 12
type input "charming"
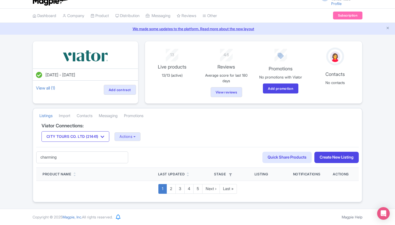
scroll to position [8, 0]
click at [65, 153] on input "charming" at bounding box center [82, 157] width 92 height 12
drag, startPoint x: 62, startPoint y: 161, endPoint x: 29, endPoint y: 156, distance: 33.7
click at [29, 156] on div "Jul 22, 2025 - Jul 22, 2026 View all (1) Add contract 13 Live products 13/13 (a…" at bounding box center [197, 121] width 395 height 161
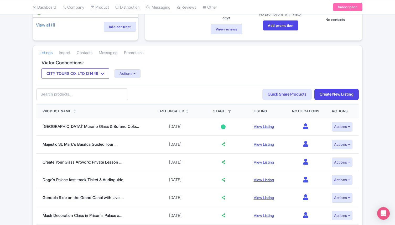
click at [76, 110] on link at bounding box center [74, 112] width 2 height 4
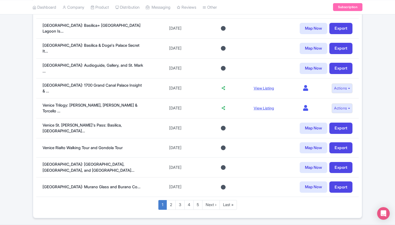
scroll to position [390, 0]
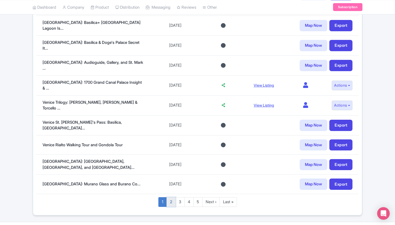
click at [170, 197] on link "2" at bounding box center [170, 202] width 9 height 10
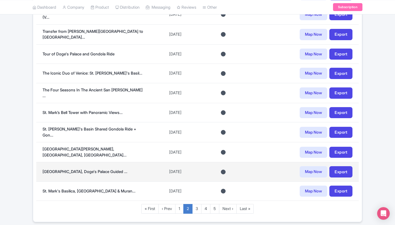
scroll to position [392, 0]
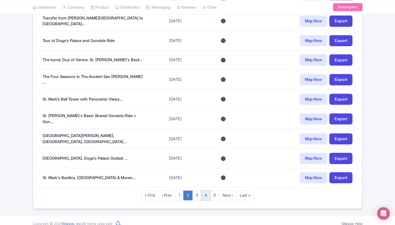
click at [208, 190] on link "4" at bounding box center [205, 195] width 9 height 10
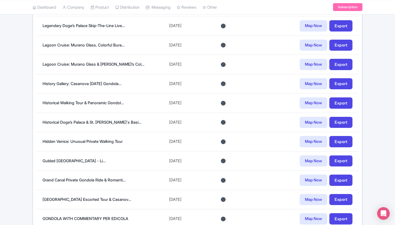
scroll to position [383, 0]
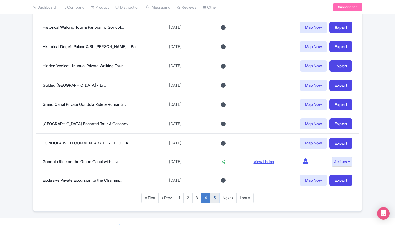
click at [216, 198] on link "5" at bounding box center [214, 198] width 9 height 10
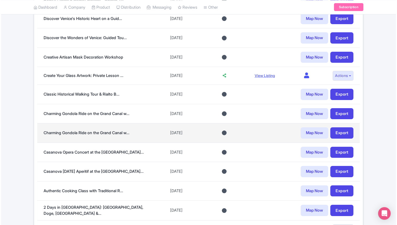
scroll to position [278, 0]
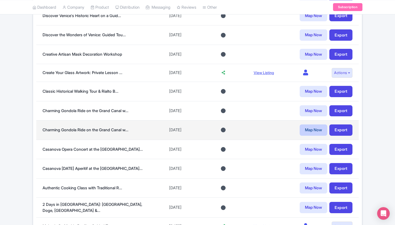
click at [309, 131] on link "Map Now" at bounding box center [313, 129] width 28 height 11
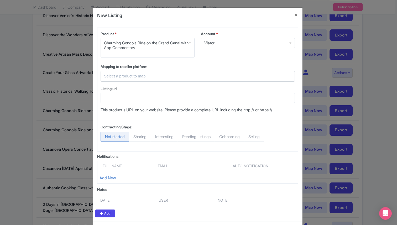
click at [121, 78] on input "text" at bounding box center [194, 76] width 181 height 6
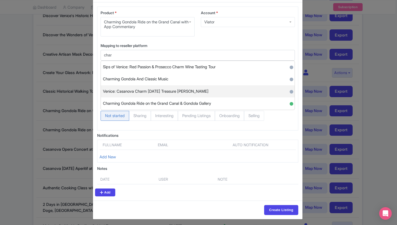
scroll to position [23, 0]
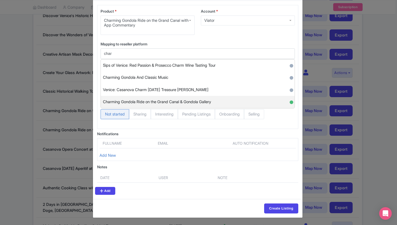
click at [184, 98] on span "Charming Gondola Ride on the Grand Canal & Gondola Gallery" at bounding box center [157, 102] width 108 height 8
type input "Charming Gondola Ride on the Grand Canal & Gondola Gallery"
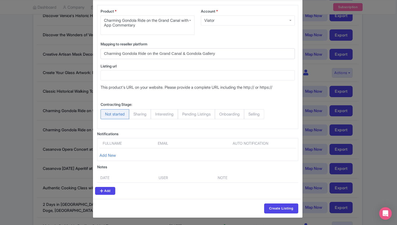
click at [258, 113] on span "Selling" at bounding box center [254, 114] width 20 height 10
click at [249, 113] on input "Selling" at bounding box center [246, 111] width 5 height 5
radio input "true"
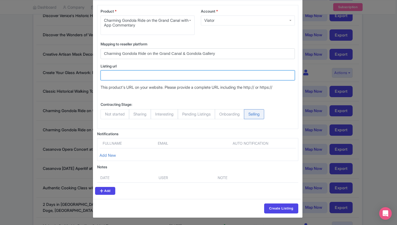
click at [125, 76] on input "Listing url" at bounding box center [197, 75] width 194 height 10
paste input "https://www.viator.com/tours/Venice/Grand-Canal-by-Gondola-with-singers-and-com…"
type input "https://www.viator.com/tours/Venice/Grand-Canal-by-Gondola-with-singers-and-com…"
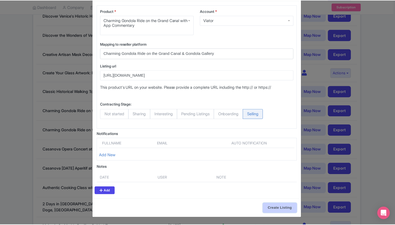
scroll to position [0, 0]
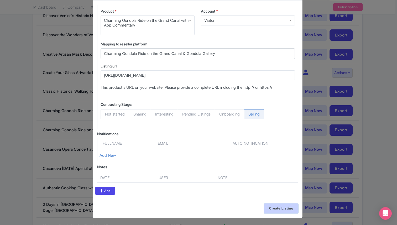
click at [271, 209] on input "Create Listing" at bounding box center [281, 208] width 34 height 10
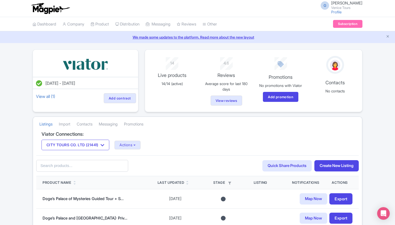
click at [76, 182] on icon at bounding box center [74, 183] width 2 height 3
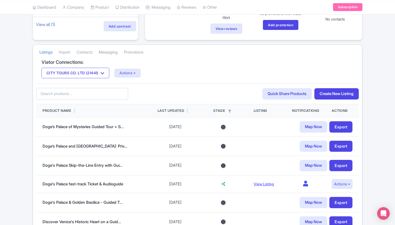
scroll to position [82, 0]
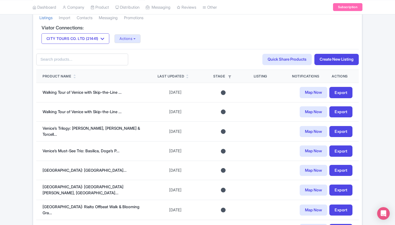
scroll to position [112, 0]
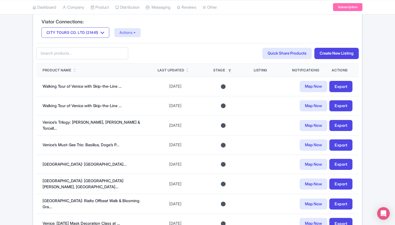
click at [254, 71] on th "Listing" at bounding box center [266, 70] width 38 height 13
click at [75, 71] on icon at bounding box center [74, 71] width 2 height 3
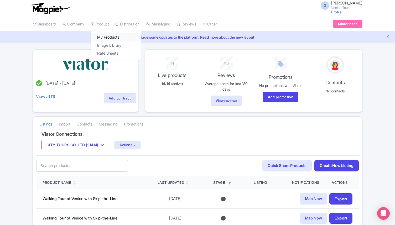
click at [113, 35] on link "My Products" at bounding box center [116, 37] width 50 height 8
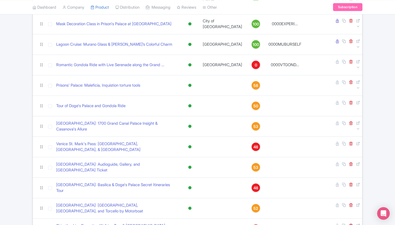
scroll to position [288, 0]
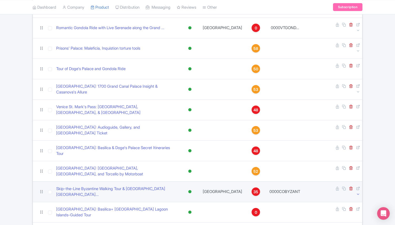
click at [358, 192] on icon at bounding box center [358, 194] width 4 height 4
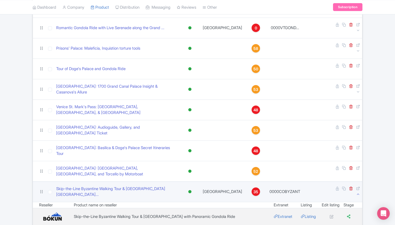
click at [358, 192] on icon at bounding box center [358, 194] width 4 height 4
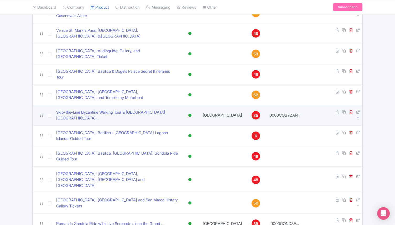
scroll to position [369, 0]
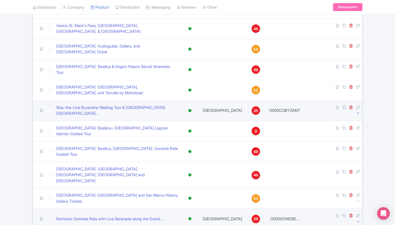
click at [357, 219] on icon at bounding box center [358, 221] width 4 height 4
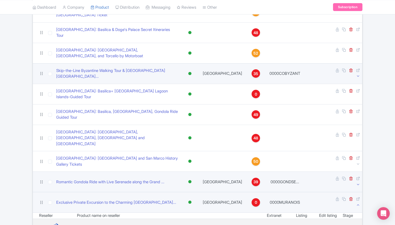
scroll to position [407, 0]
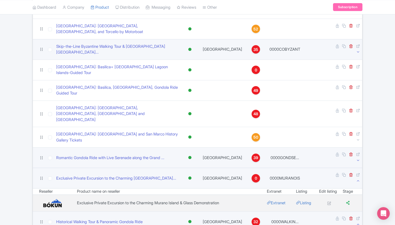
scroll to position [437, 0]
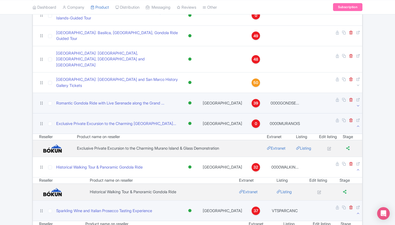
scroll to position [485, 0]
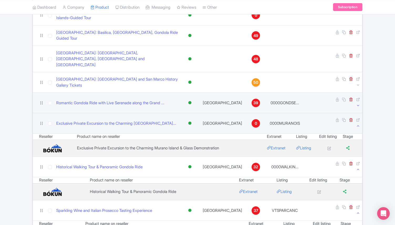
click at [357, 211] on icon at bounding box center [358, 213] width 4 height 4
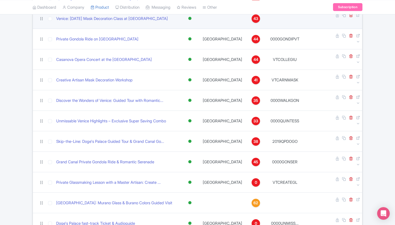
scroll to position [693, 0]
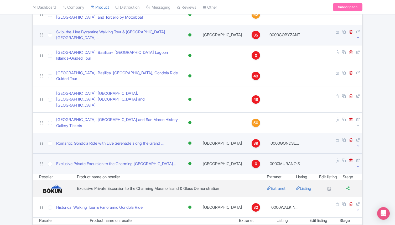
scroll to position [447, 0]
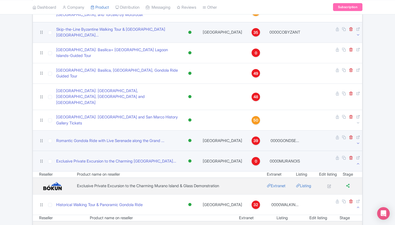
click at [360, 151] on td at bounding box center [343, 161] width 38 height 20
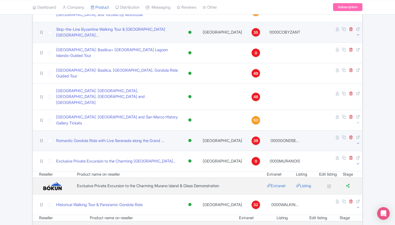
click at [358, 162] on icon at bounding box center [358, 164] width 4 height 4
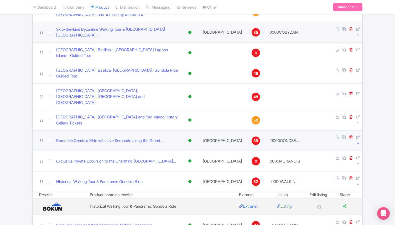
click at [358, 182] on icon at bounding box center [358, 184] width 4 height 4
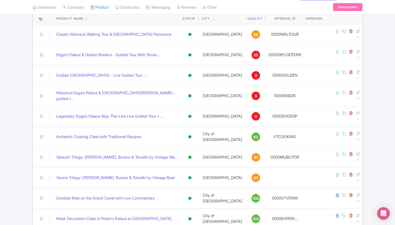
scroll to position [99, 0]
